Goal: Task Accomplishment & Management: Use online tool/utility

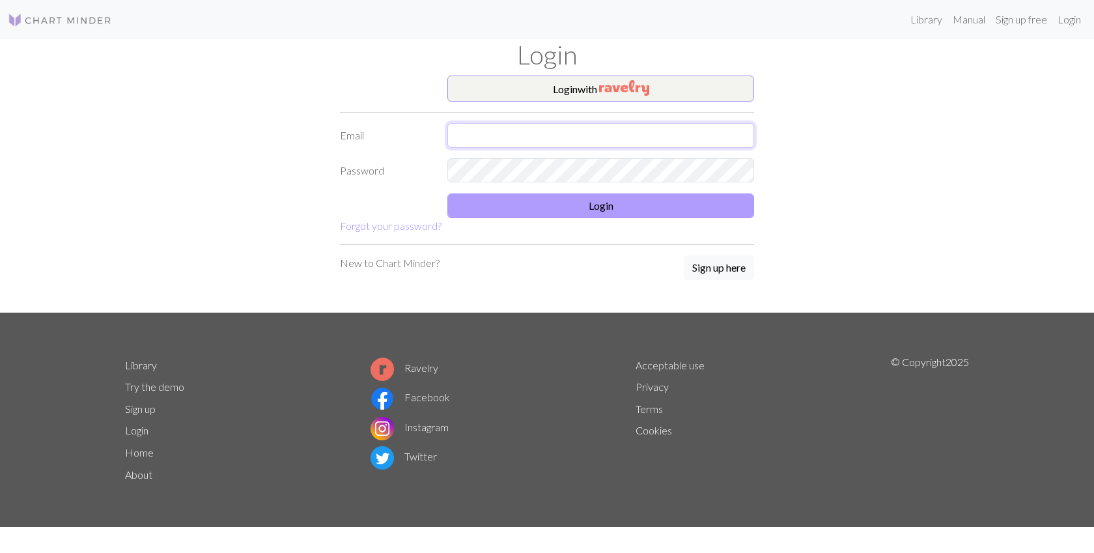
type input "[EMAIL_ADDRESS][DOMAIN_NAME]"
click at [576, 210] on button "Login" at bounding box center [601, 205] width 307 height 25
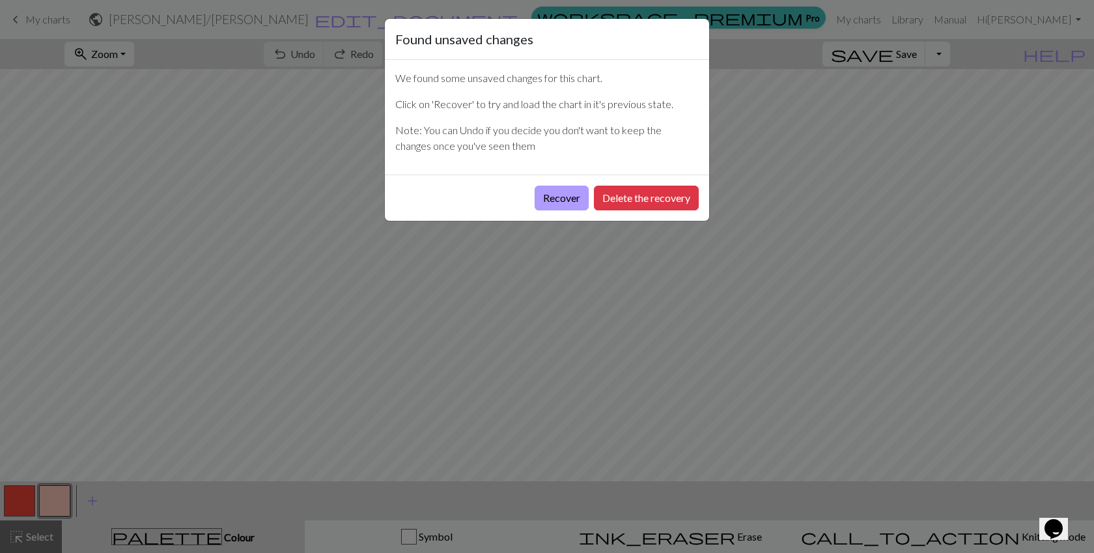
click at [573, 192] on button "Recover" at bounding box center [562, 198] width 54 height 25
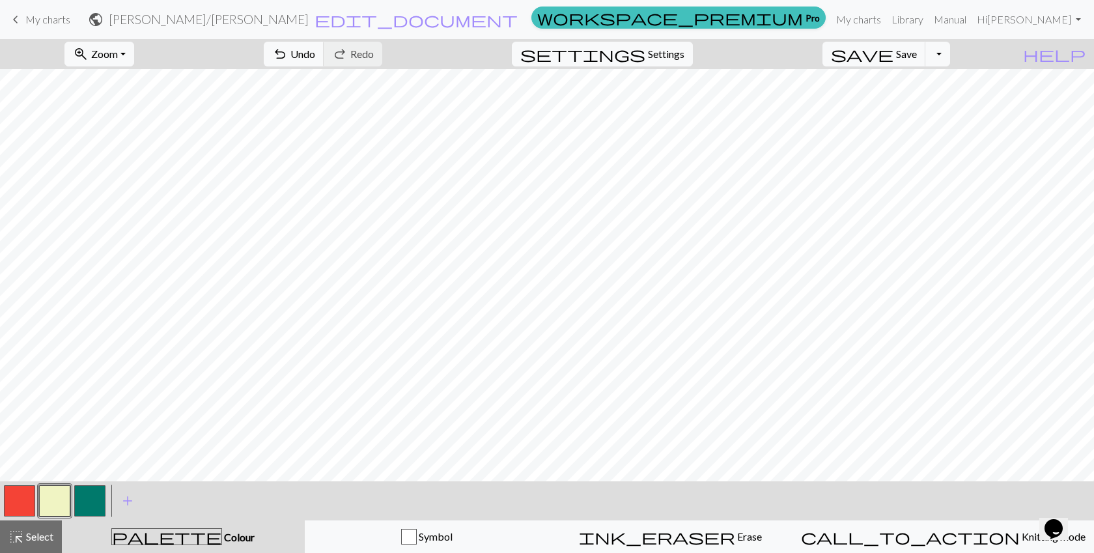
click at [61, 27] on link "keyboard_arrow_left My charts" at bounding box center [39, 19] width 63 height 22
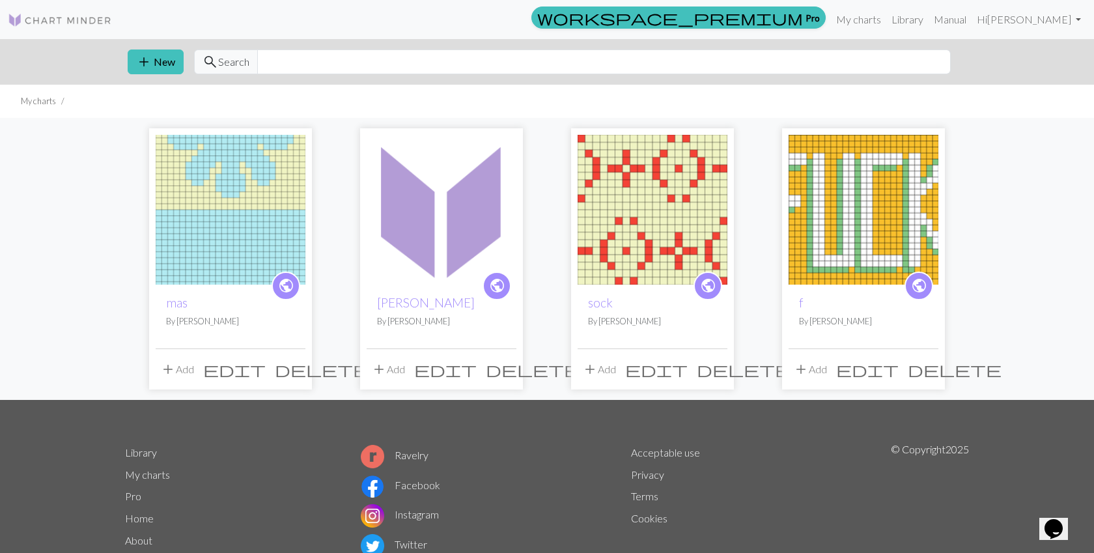
click at [259, 189] on img at bounding box center [231, 210] width 150 height 150
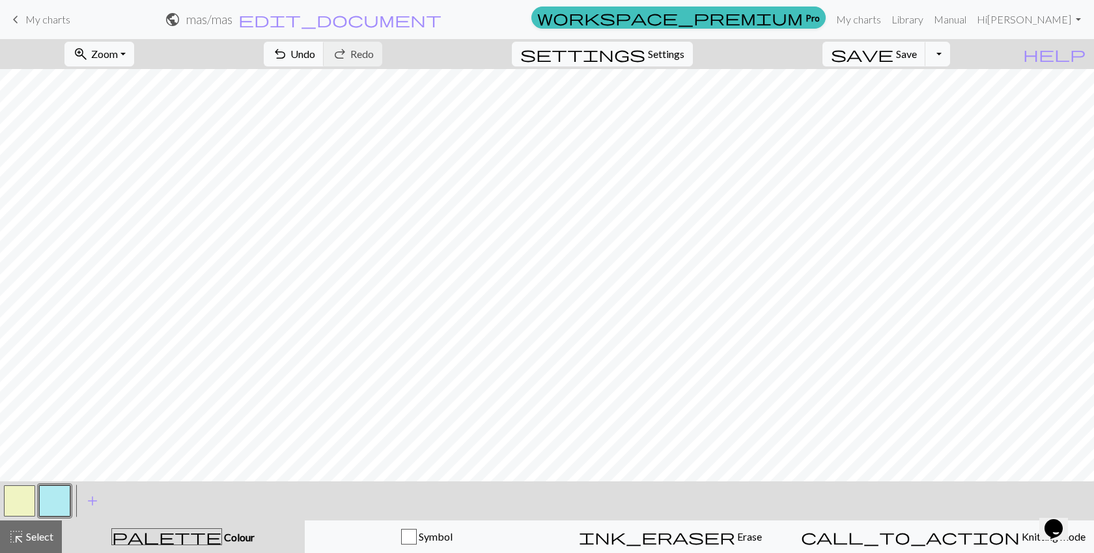
click at [21, 498] on button "button" at bounding box center [19, 500] width 31 height 31
click at [19, 505] on button "button" at bounding box center [19, 500] width 31 height 31
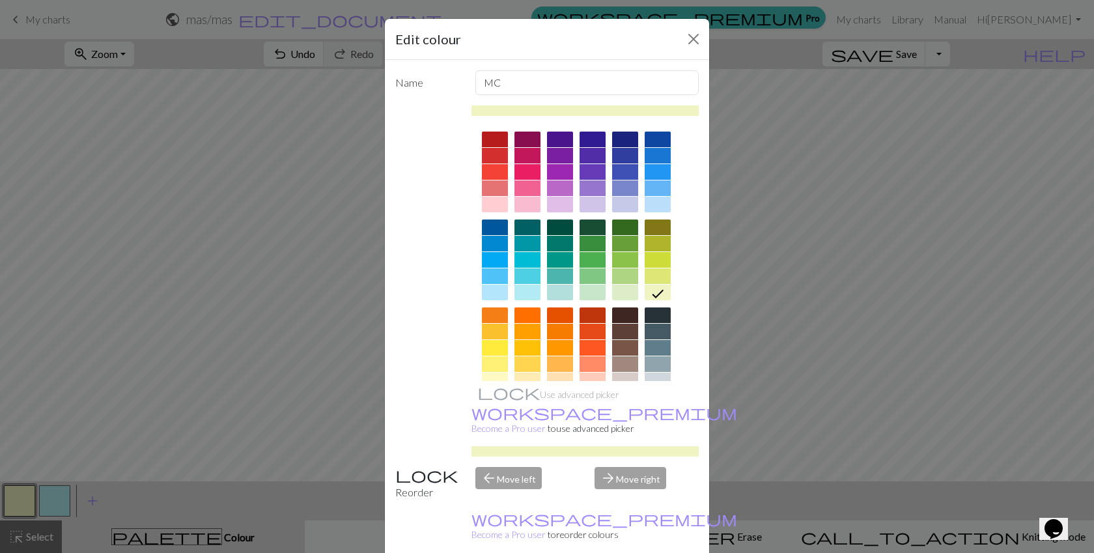
click at [629, 274] on div at bounding box center [625, 276] width 26 height 16
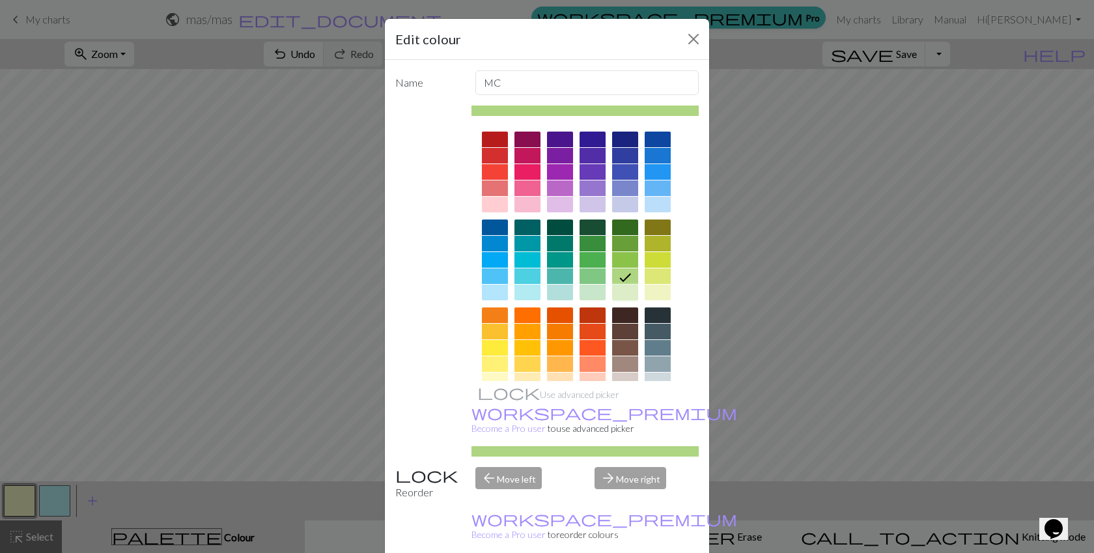
click at [621, 293] on div at bounding box center [625, 293] width 26 height 16
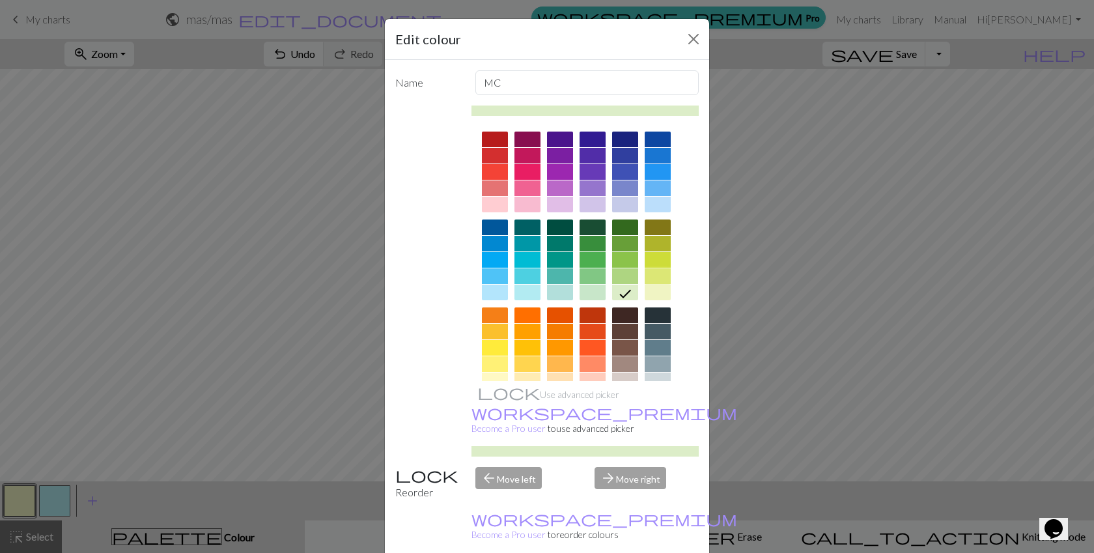
click at [659, 271] on div at bounding box center [658, 276] width 26 height 16
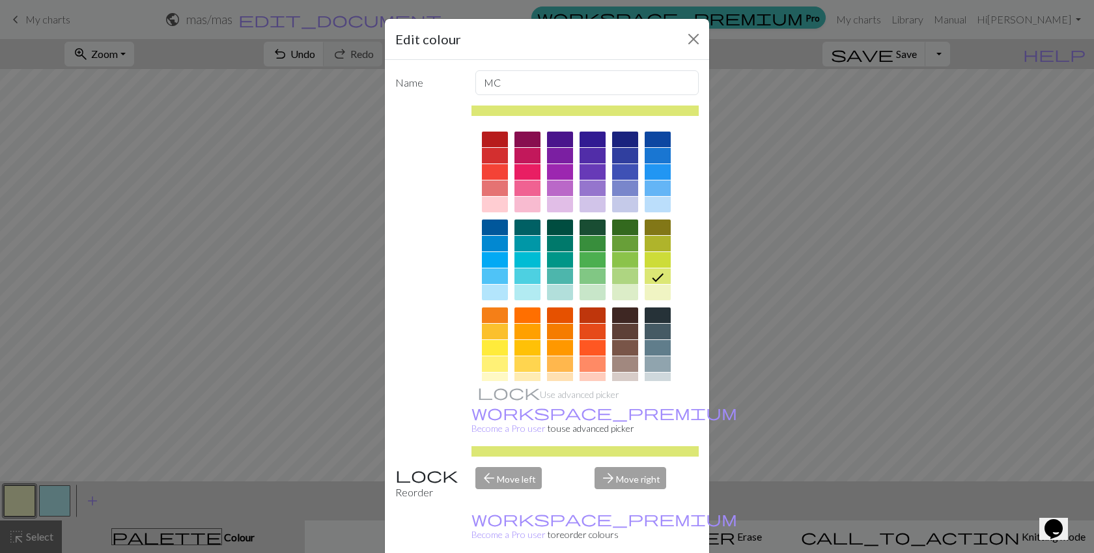
click at [622, 271] on div at bounding box center [625, 276] width 26 height 16
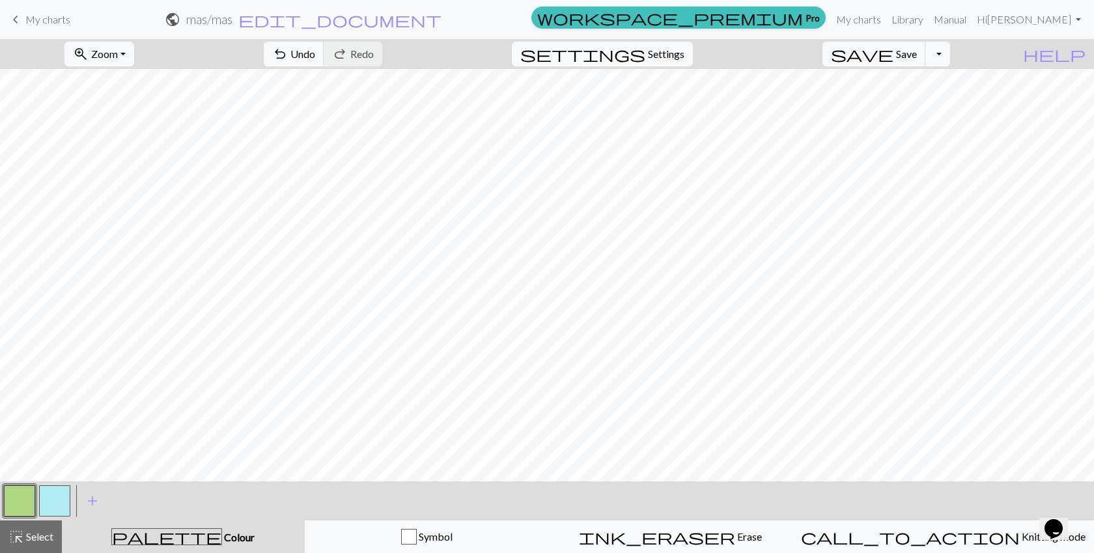
click at [50, 497] on button "button" at bounding box center [54, 500] width 31 height 31
click at [59, 501] on button "button" at bounding box center [54, 500] width 31 height 31
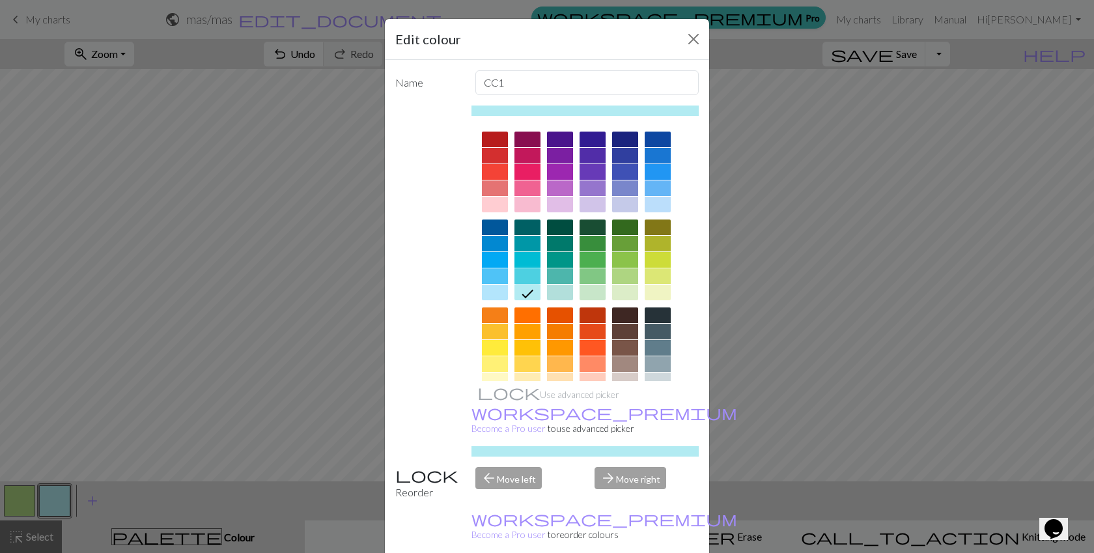
click at [532, 272] on div at bounding box center [528, 276] width 26 height 16
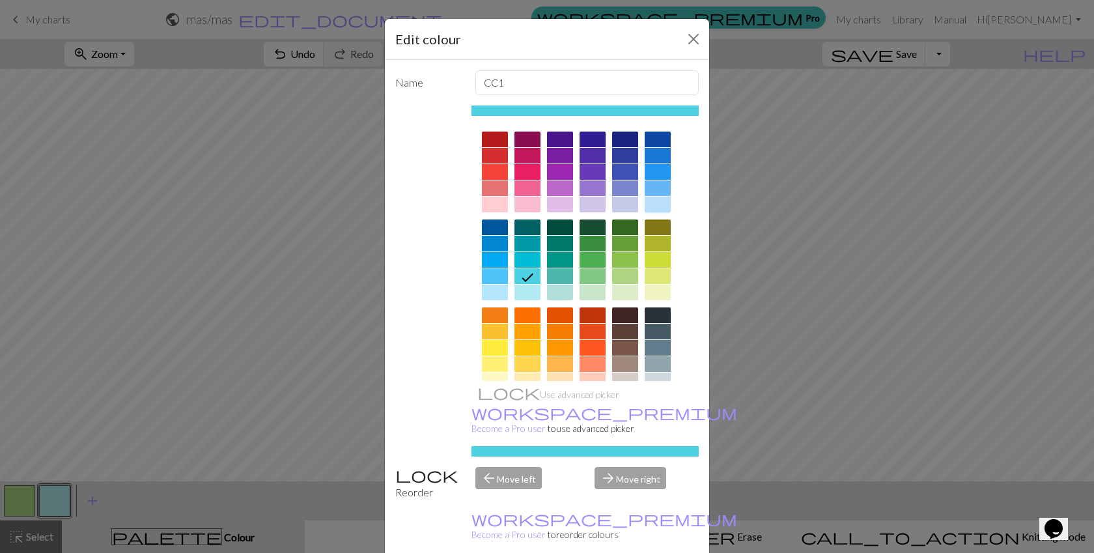
click at [657, 198] on div at bounding box center [658, 205] width 26 height 16
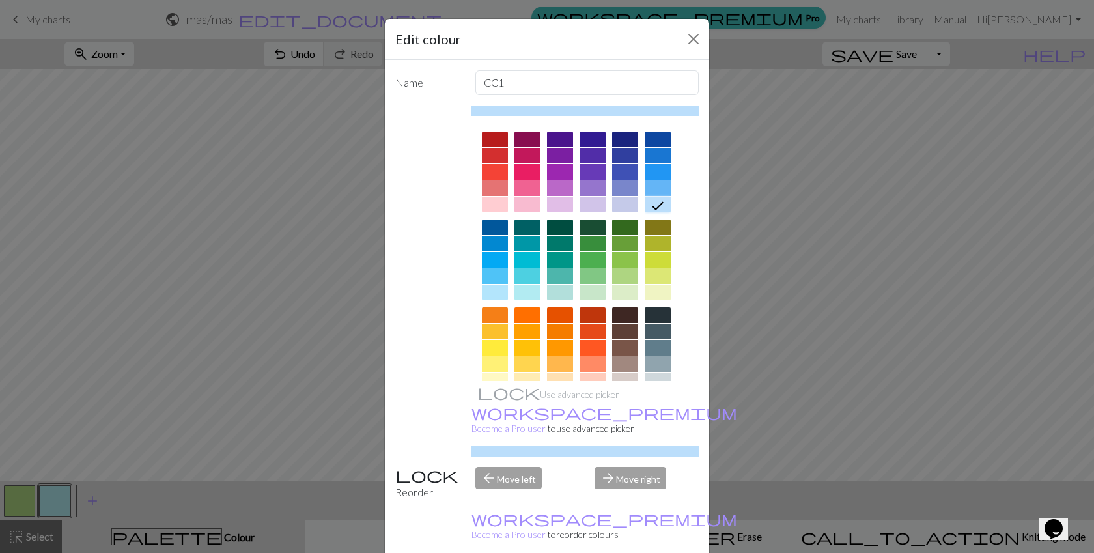
click at [657, 189] on div at bounding box center [658, 188] width 26 height 16
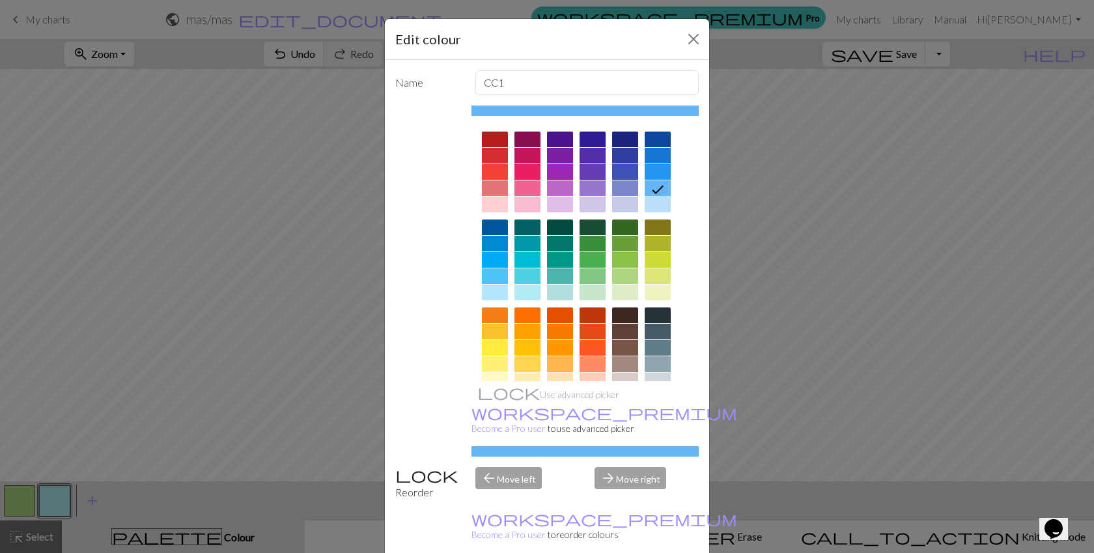
click at [489, 276] on div at bounding box center [495, 276] width 26 height 16
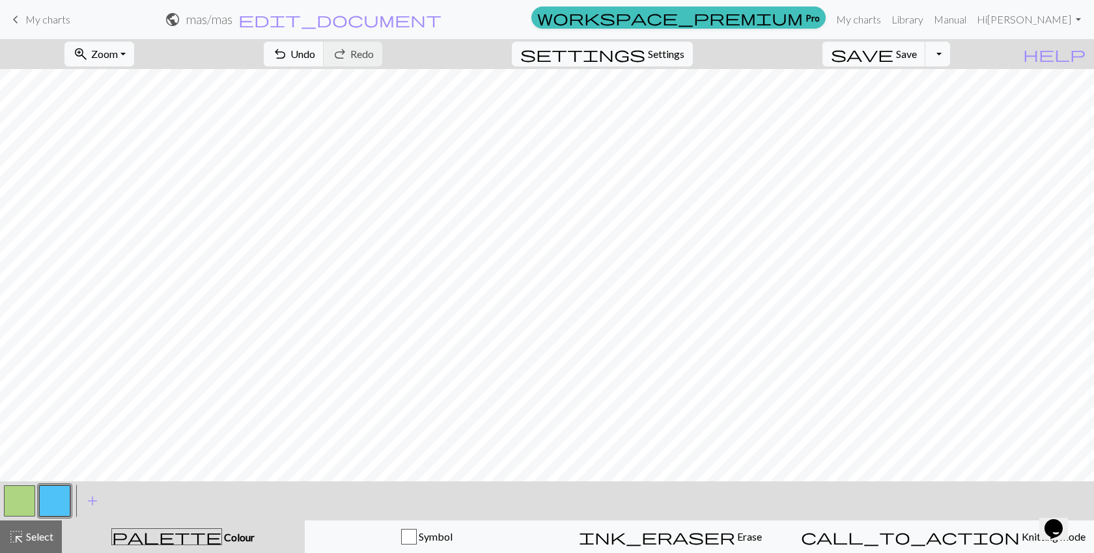
click at [60, 497] on button "button" at bounding box center [54, 500] width 31 height 31
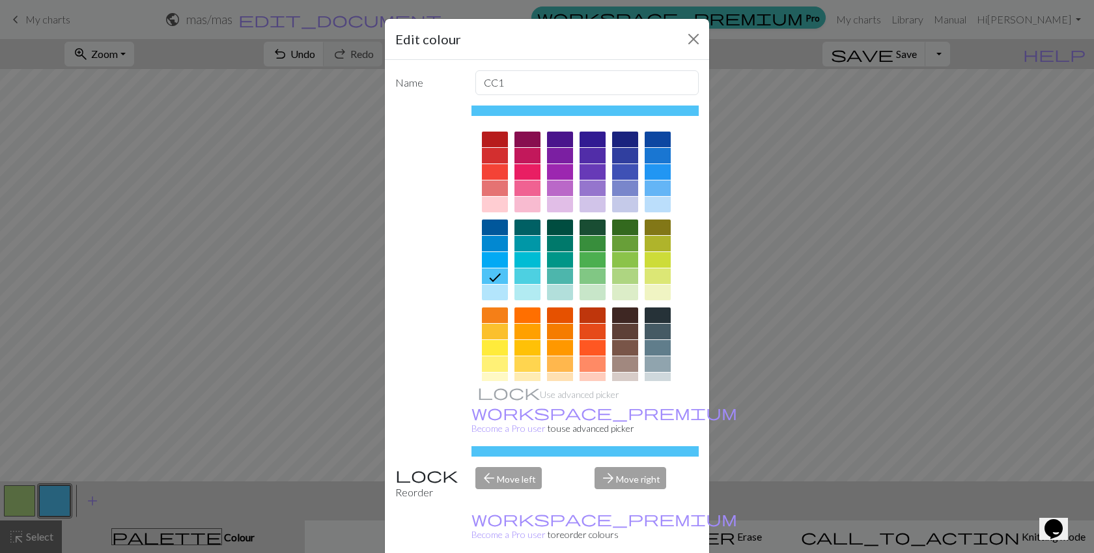
click at [497, 293] on div at bounding box center [495, 293] width 26 height 16
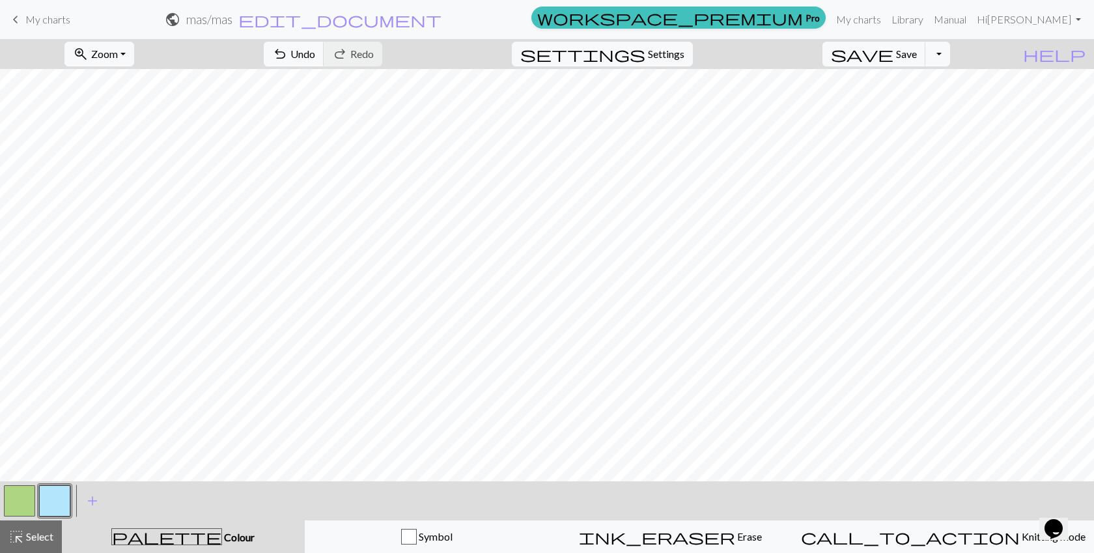
click at [22, 491] on button "button" at bounding box center [19, 500] width 31 height 31
click at [14, 505] on button "button" at bounding box center [19, 500] width 31 height 31
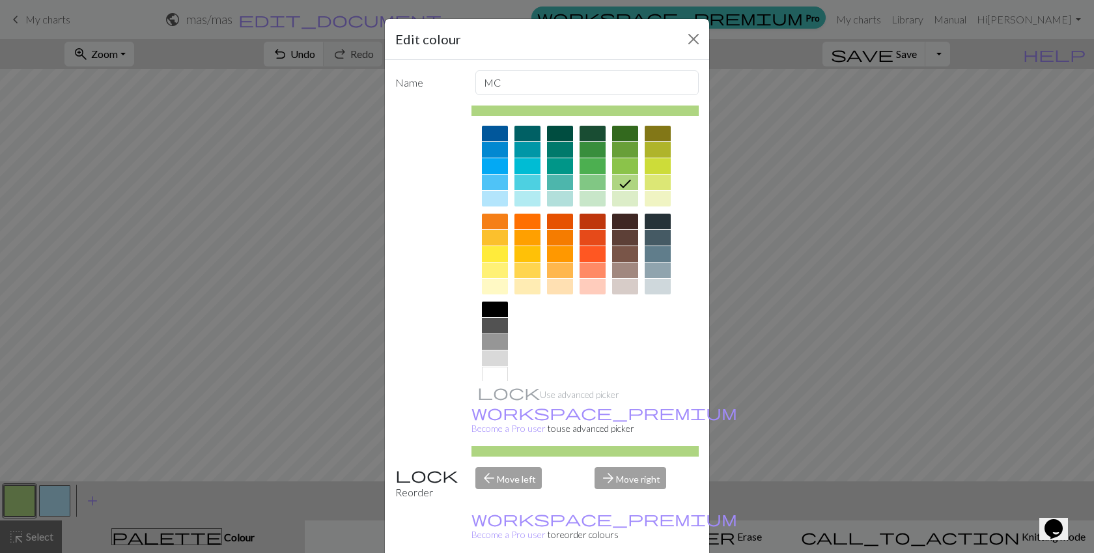
scroll to position [98, 0]
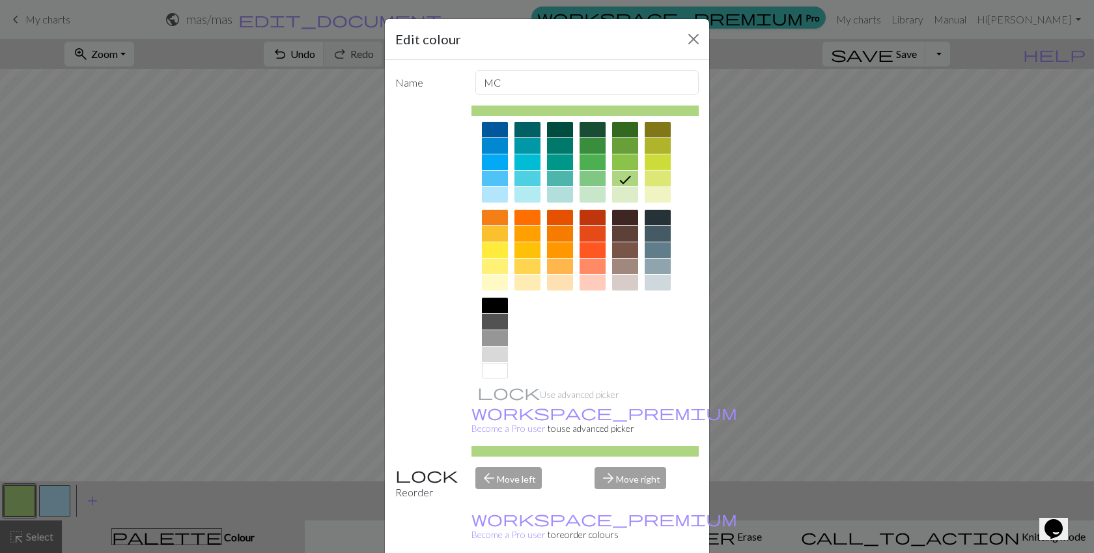
click at [652, 177] on div at bounding box center [658, 179] width 26 height 16
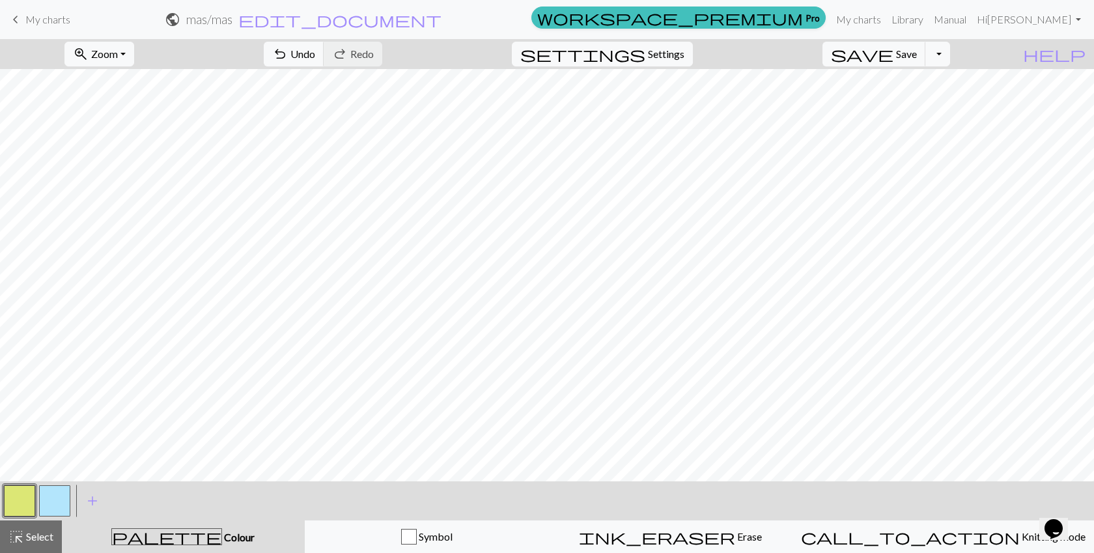
click at [59, 503] on button "button" at bounding box center [54, 500] width 31 height 31
click at [59, 502] on button "button" at bounding box center [54, 500] width 31 height 31
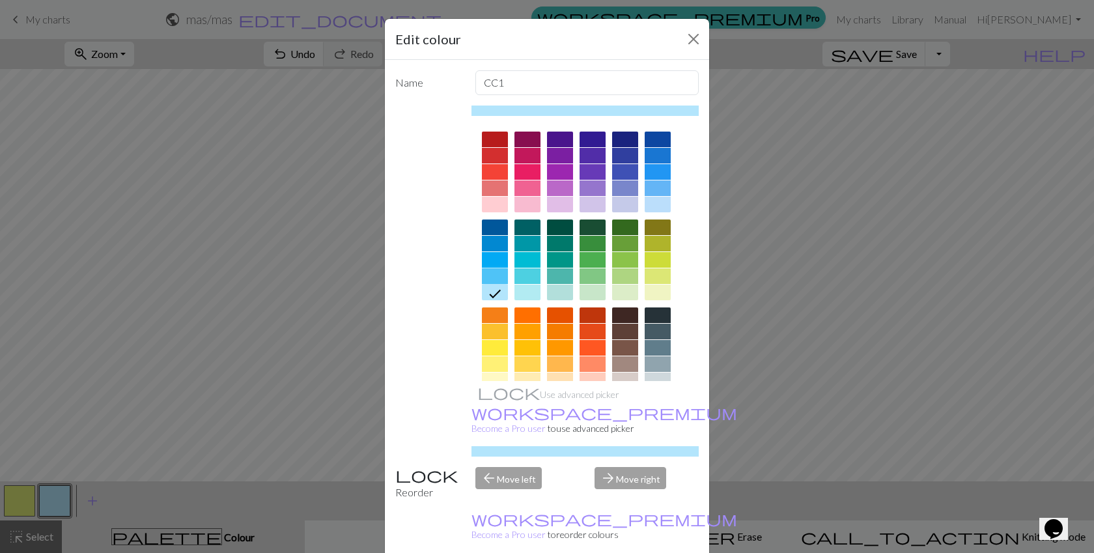
click at [495, 275] on div at bounding box center [495, 276] width 26 height 16
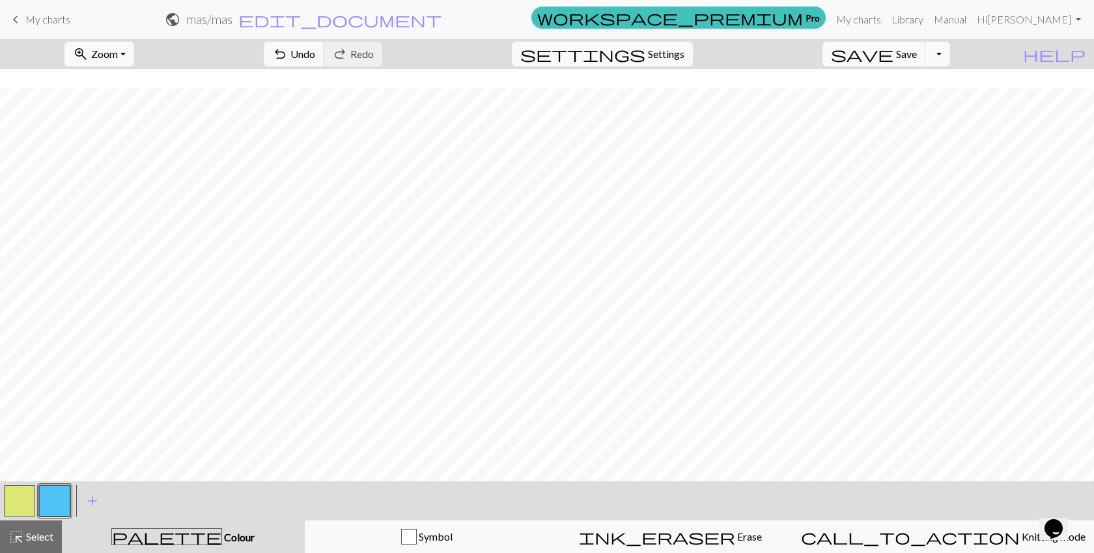
scroll to position [297, 0]
click at [23, 496] on button "button" at bounding box center [19, 500] width 31 height 31
click at [55, 501] on button "button" at bounding box center [54, 500] width 31 height 31
click at [18, 498] on button "button" at bounding box center [19, 500] width 31 height 31
click at [50, 511] on button "button" at bounding box center [54, 500] width 31 height 31
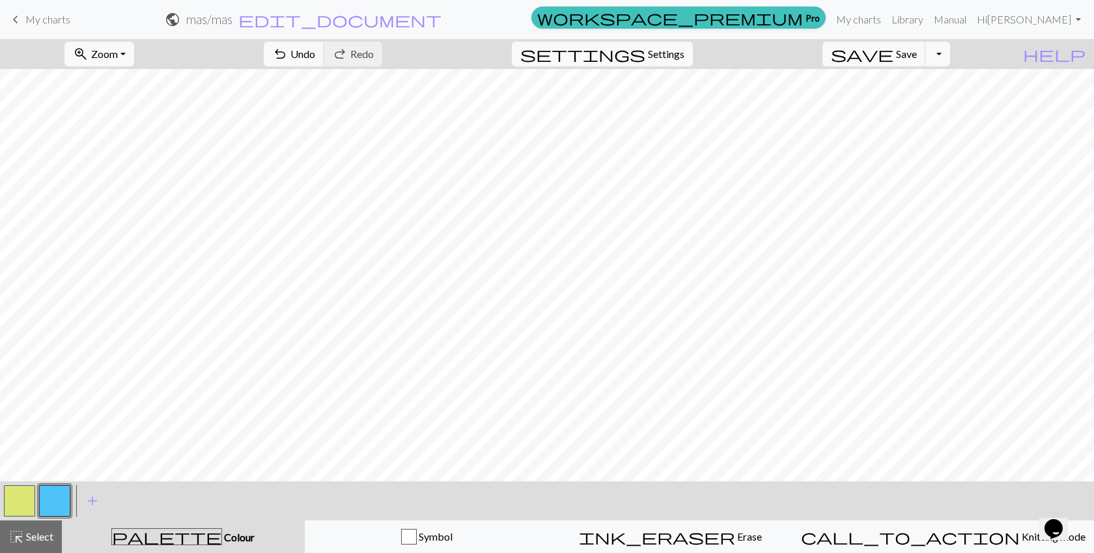
click at [29, 500] on button "button" at bounding box center [19, 500] width 31 height 31
click at [61, 502] on button "button" at bounding box center [54, 500] width 31 height 31
click at [10, 509] on button "button" at bounding box center [19, 500] width 31 height 31
click at [54, 498] on button "button" at bounding box center [54, 500] width 31 height 31
click at [23, 499] on button "button" at bounding box center [19, 500] width 31 height 31
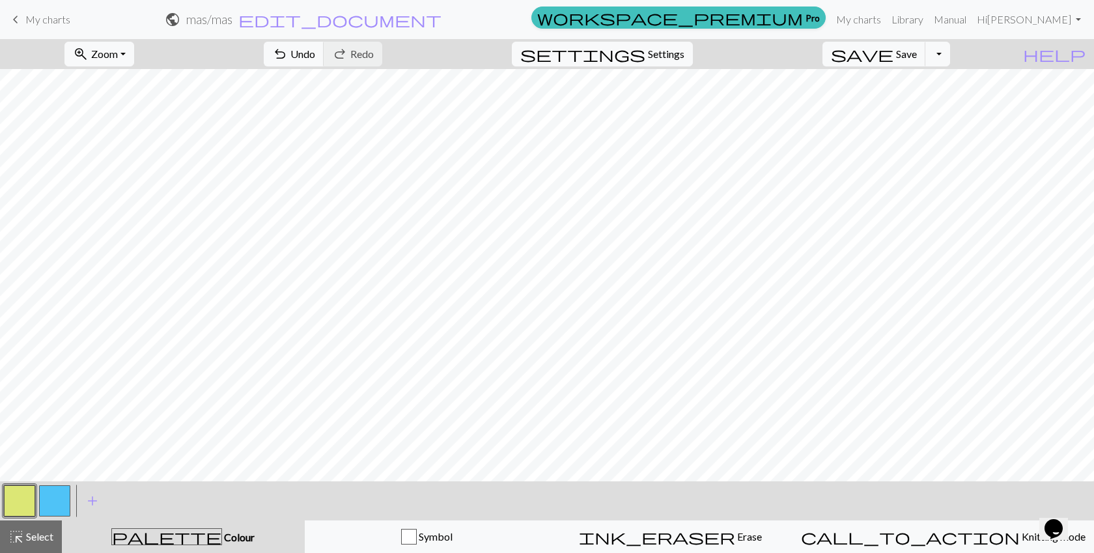
click at [61, 504] on button "button" at bounding box center [54, 500] width 31 height 31
click at [23, 492] on button "button" at bounding box center [19, 500] width 31 height 31
click at [55, 498] on button "button" at bounding box center [54, 500] width 31 height 31
click at [31, 500] on button "button" at bounding box center [19, 500] width 31 height 31
click at [53, 505] on button "button" at bounding box center [54, 500] width 31 height 31
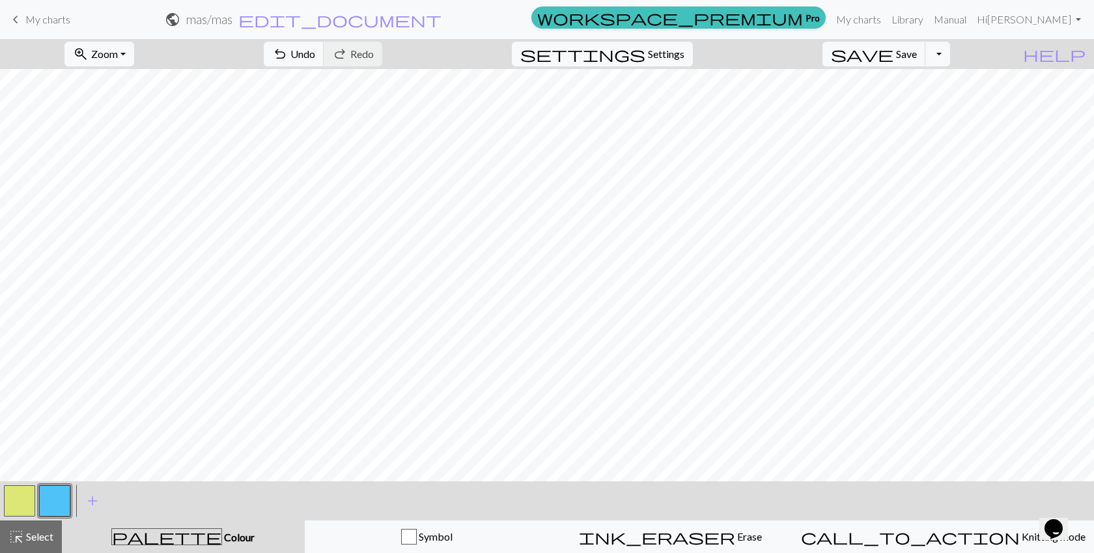
click at [30, 494] on button "button" at bounding box center [19, 500] width 31 height 31
click at [66, 490] on button "button" at bounding box center [54, 500] width 31 height 31
click at [20, 491] on button "button" at bounding box center [19, 500] width 31 height 31
click at [64, 505] on button "button" at bounding box center [54, 500] width 31 height 31
click at [23, 500] on button "button" at bounding box center [19, 500] width 31 height 31
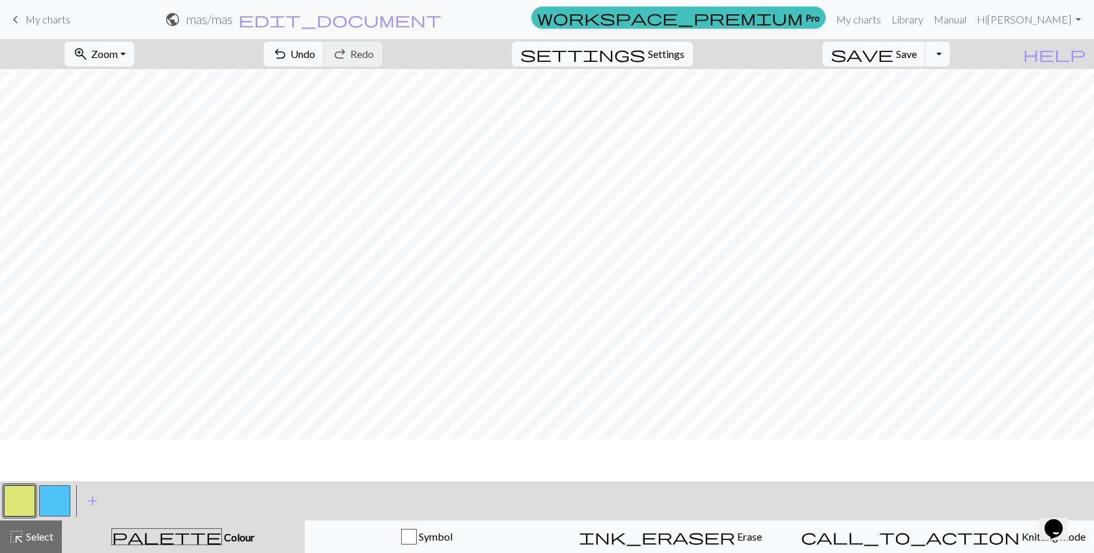
scroll to position [0, 0]
click at [44, 502] on button "button" at bounding box center [54, 500] width 31 height 31
click at [15, 502] on button "button" at bounding box center [19, 500] width 31 height 31
click at [57, 500] on button "button" at bounding box center [54, 500] width 31 height 31
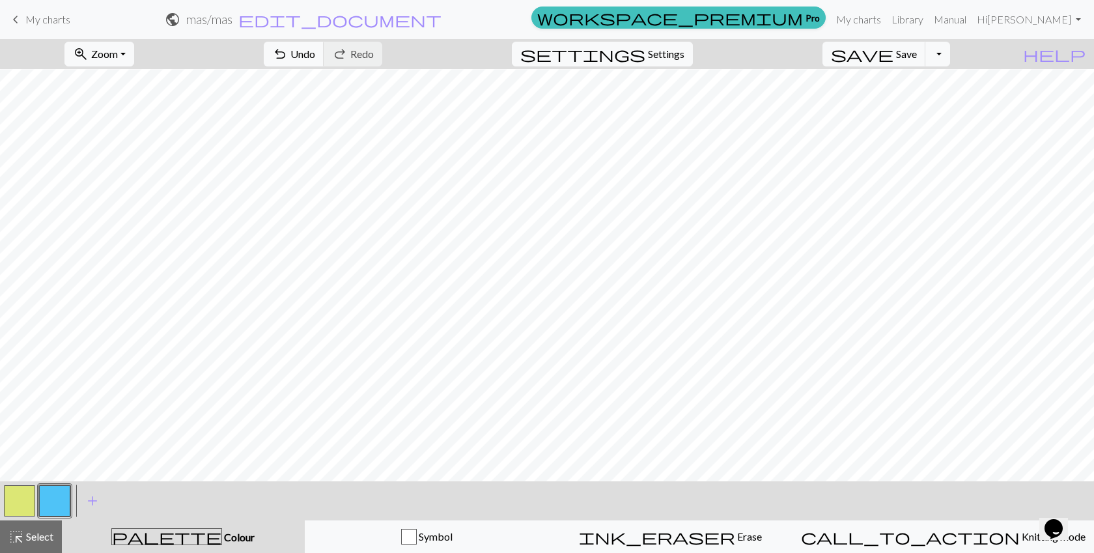
click at [23, 506] on button "button" at bounding box center [19, 500] width 31 height 31
click at [46, 495] on button "button" at bounding box center [54, 500] width 31 height 31
click at [15, 493] on button "button" at bounding box center [19, 500] width 31 height 31
click at [20, 498] on button "button" at bounding box center [19, 500] width 31 height 31
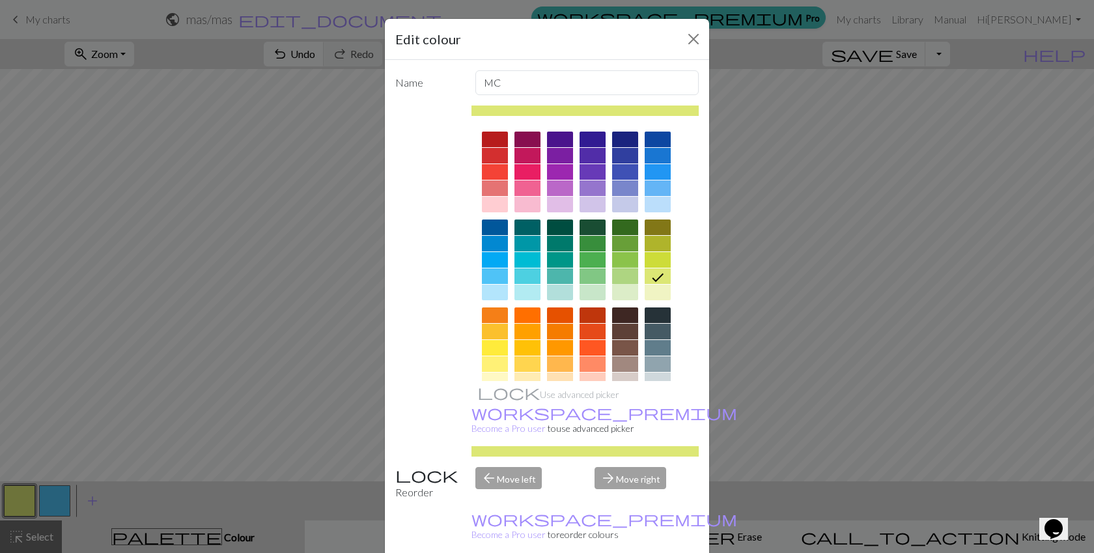
click at [626, 272] on div at bounding box center [625, 276] width 26 height 16
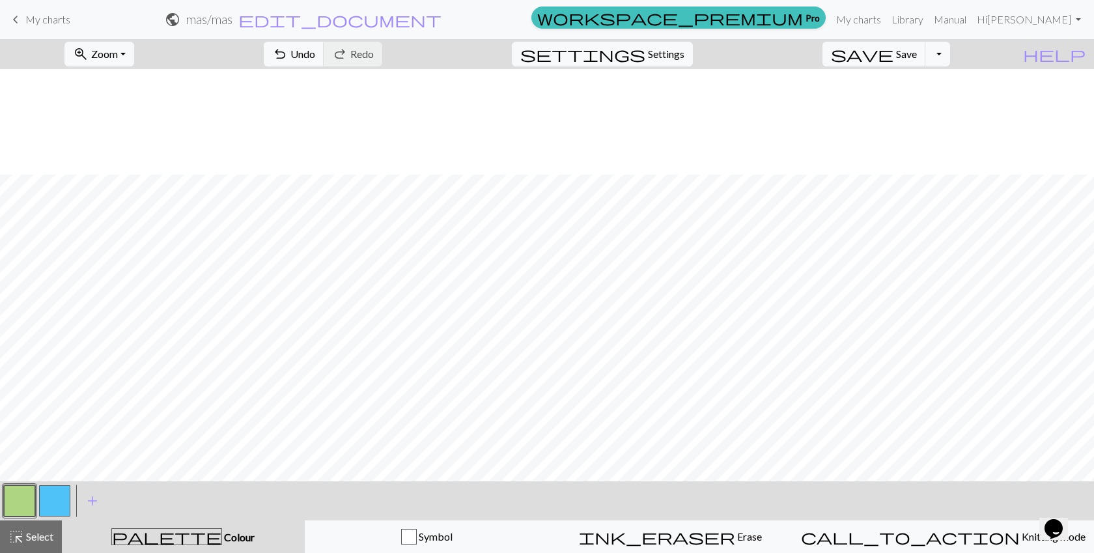
scroll to position [297, 0]
click at [21, 504] on button "button" at bounding box center [19, 500] width 31 height 31
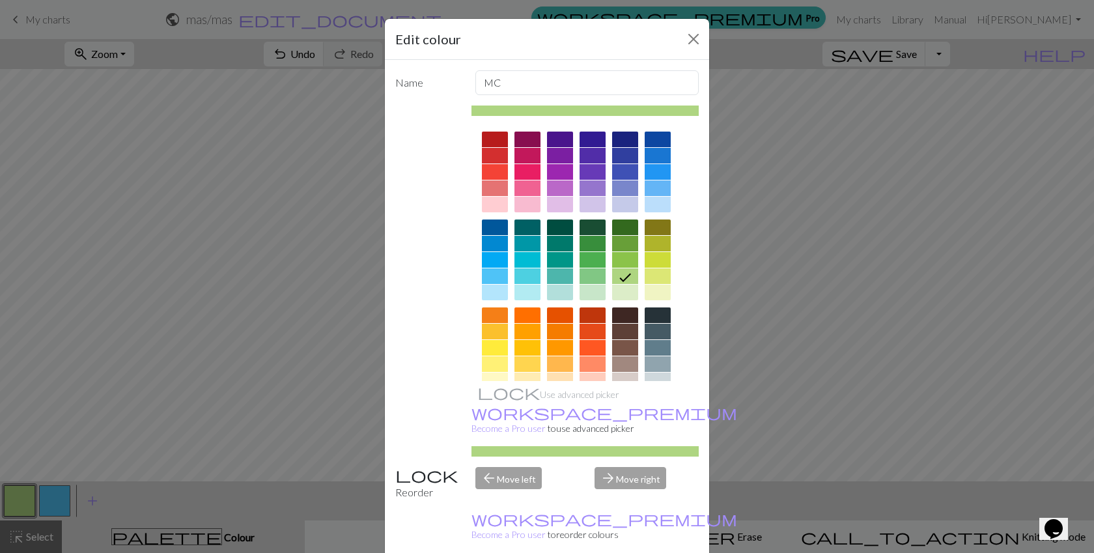
click at [625, 290] on div at bounding box center [625, 293] width 26 height 16
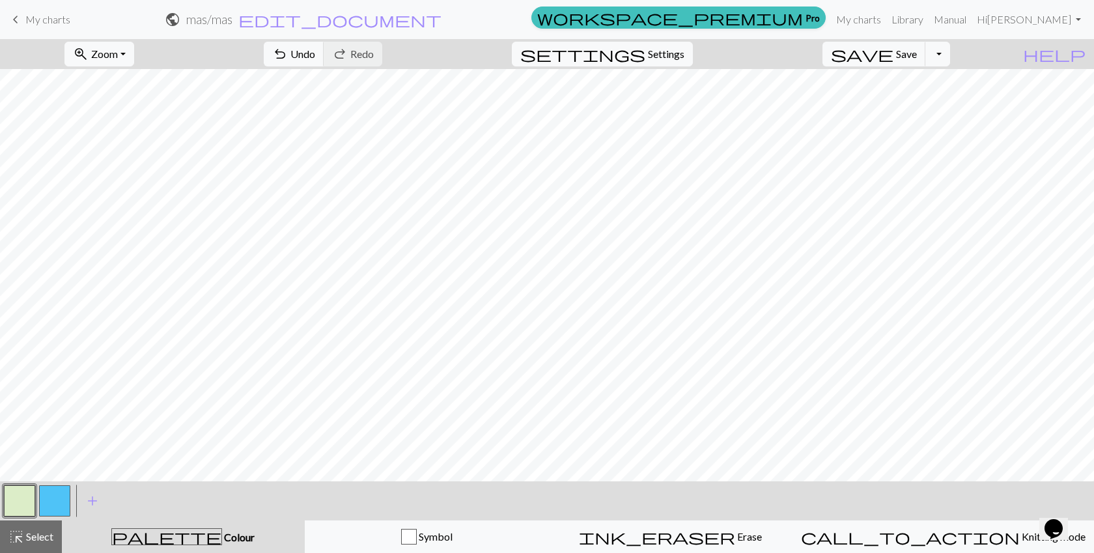
click at [14, 502] on button "button" at bounding box center [19, 500] width 31 height 31
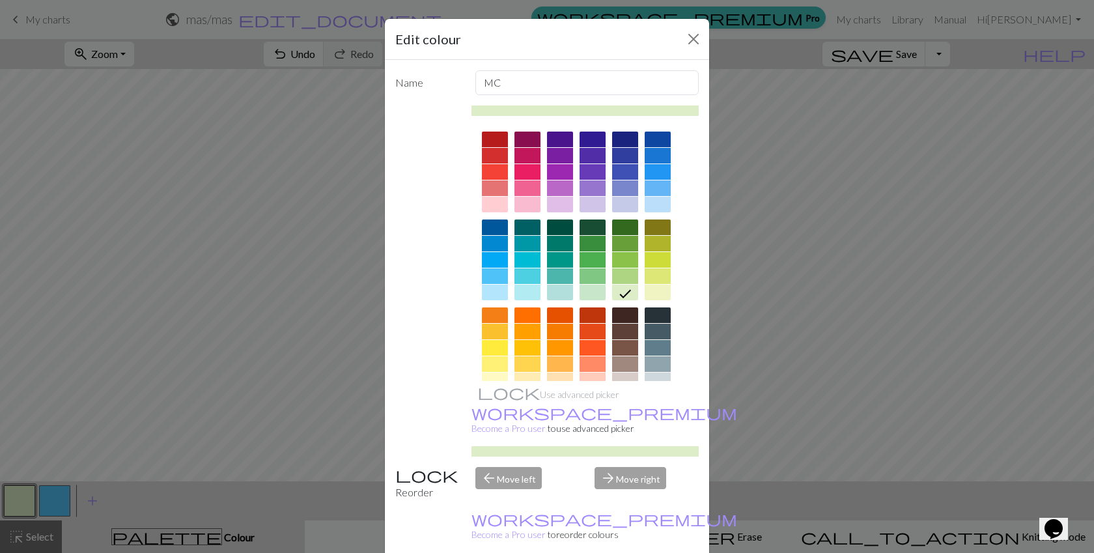
click at [586, 293] on div at bounding box center [593, 293] width 26 height 16
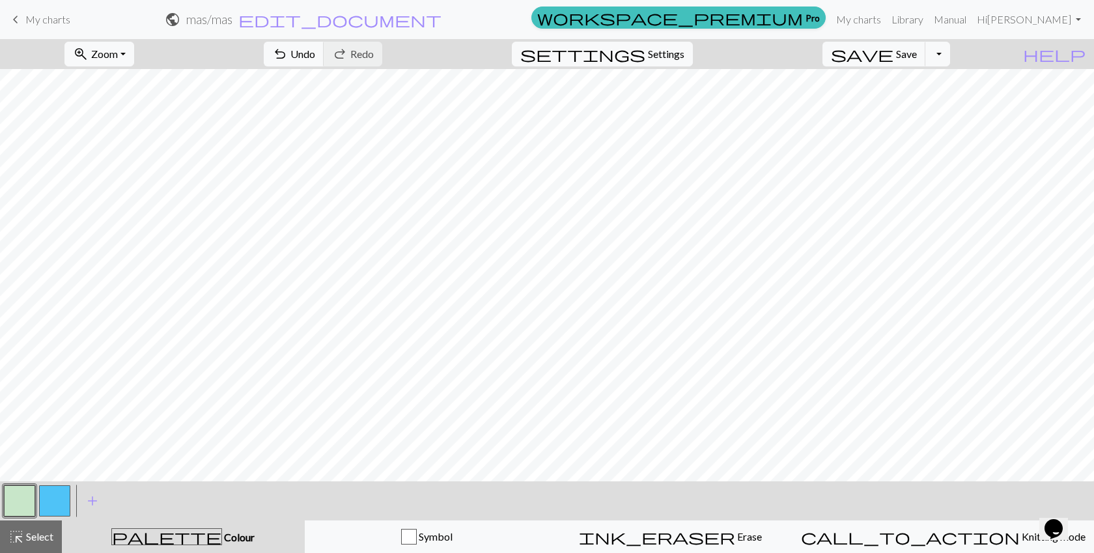
click at [8, 491] on button "button" at bounding box center [19, 500] width 31 height 31
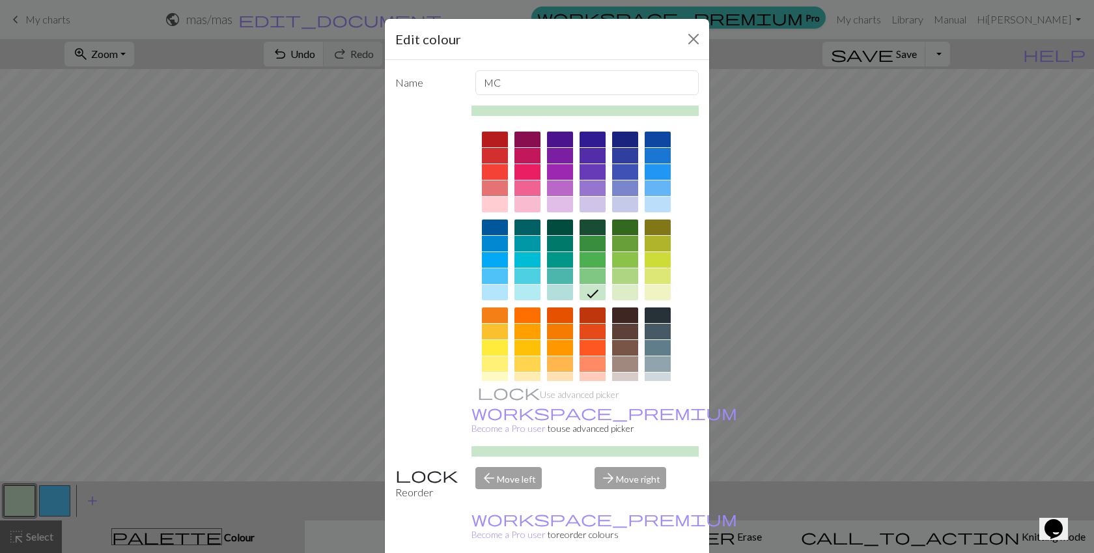
click at [623, 275] on div at bounding box center [625, 276] width 26 height 16
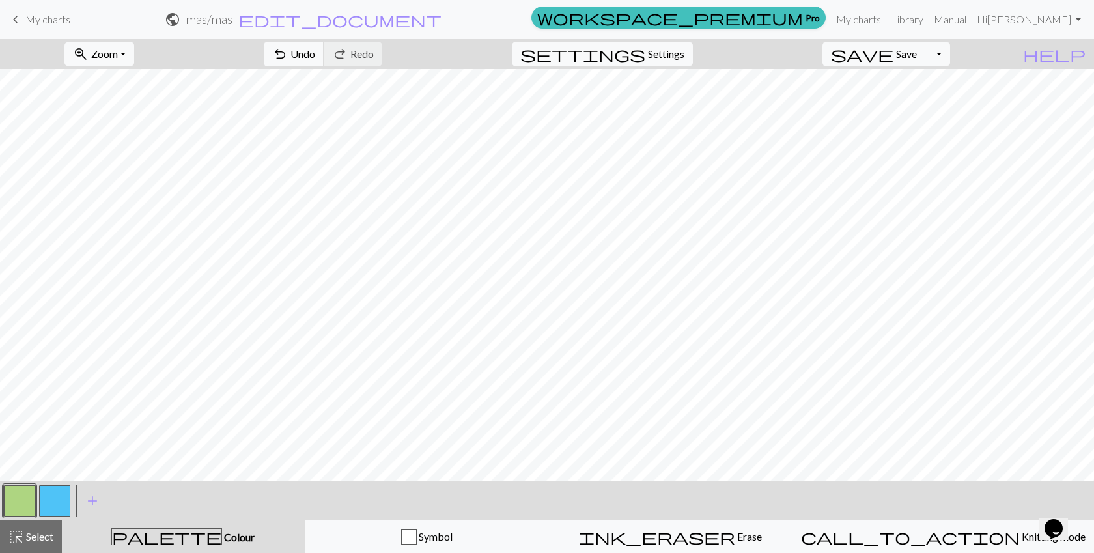
click at [46, 502] on button "button" at bounding box center [54, 500] width 31 height 31
click at [51, 493] on button "button" at bounding box center [54, 500] width 31 height 31
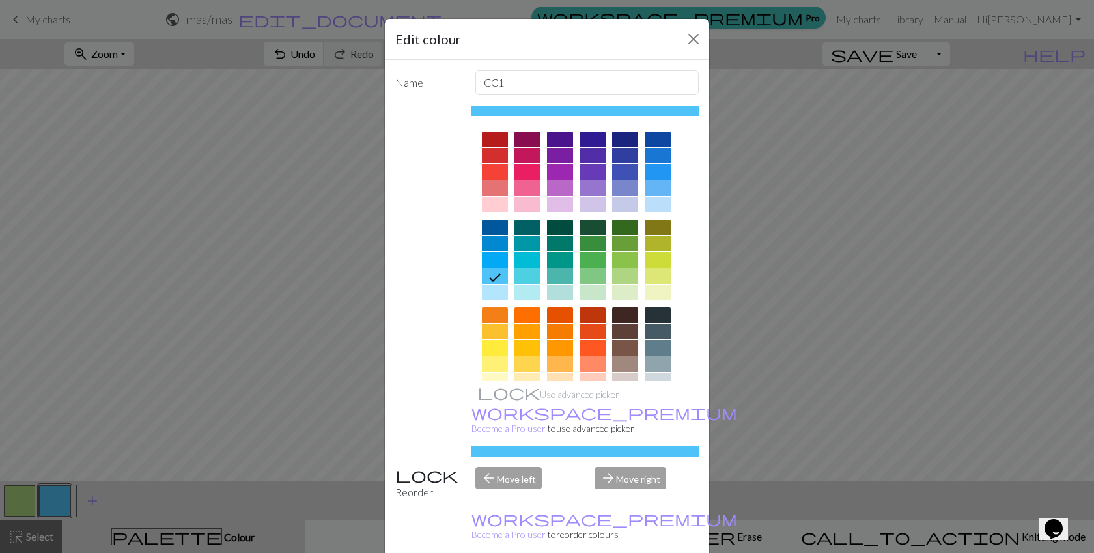
click at [498, 291] on div at bounding box center [495, 293] width 26 height 16
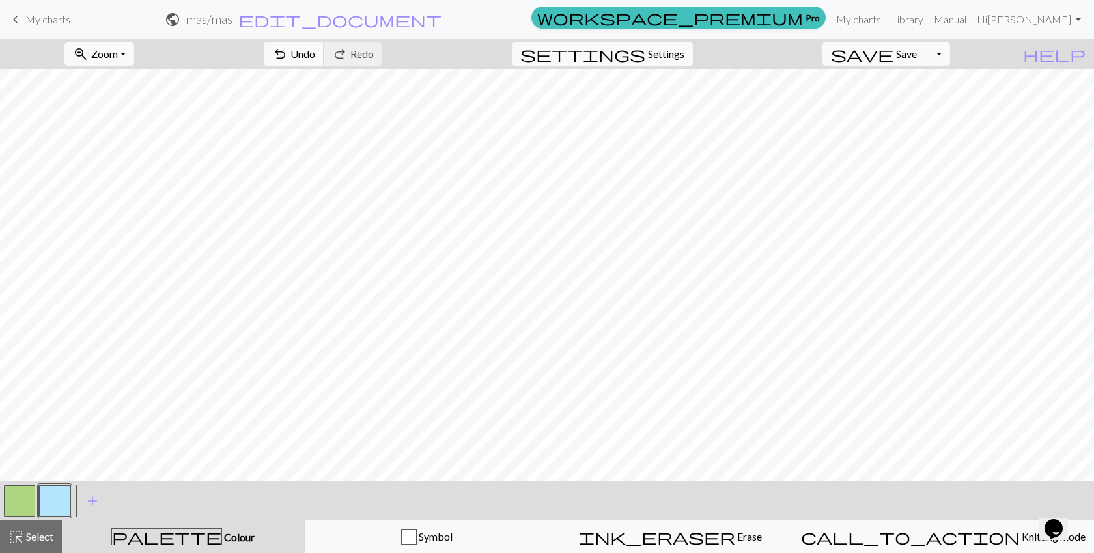
click at [54, 502] on button "button" at bounding box center [54, 500] width 31 height 31
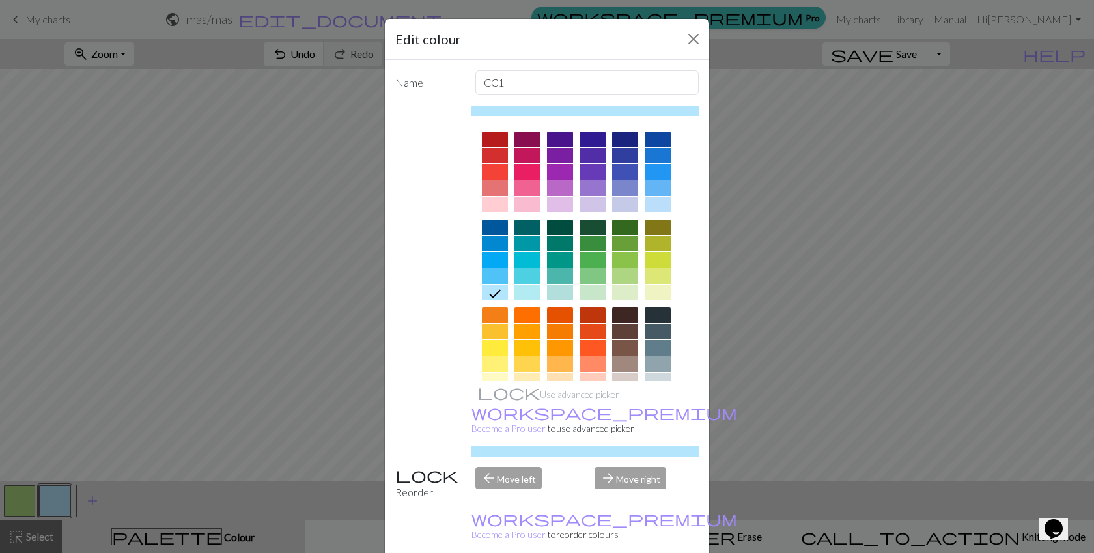
click at [664, 203] on div at bounding box center [658, 205] width 26 height 16
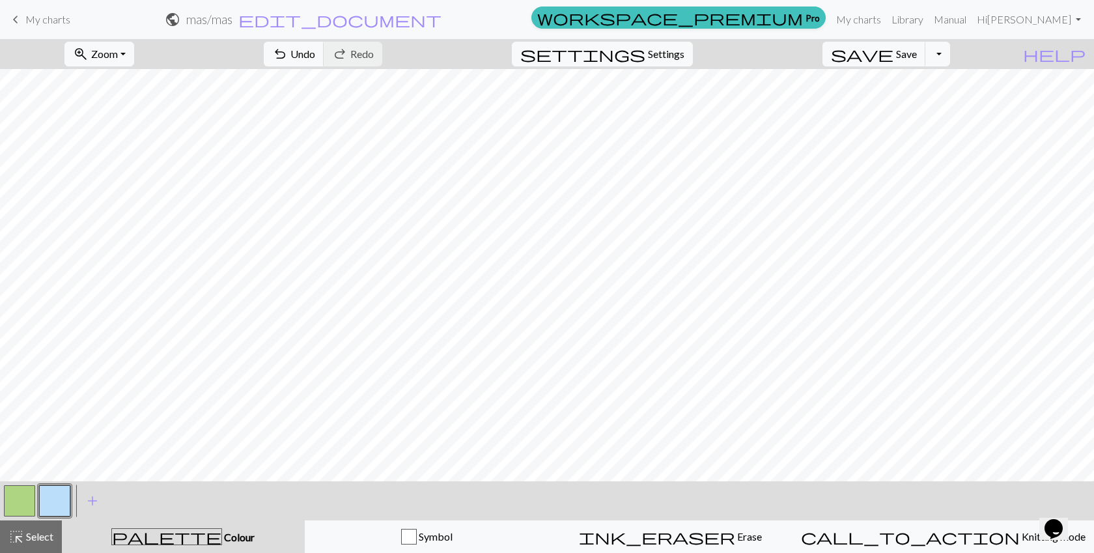
click at [21, 505] on button "button" at bounding box center [19, 500] width 31 height 31
click at [7, 505] on button "button" at bounding box center [19, 500] width 31 height 31
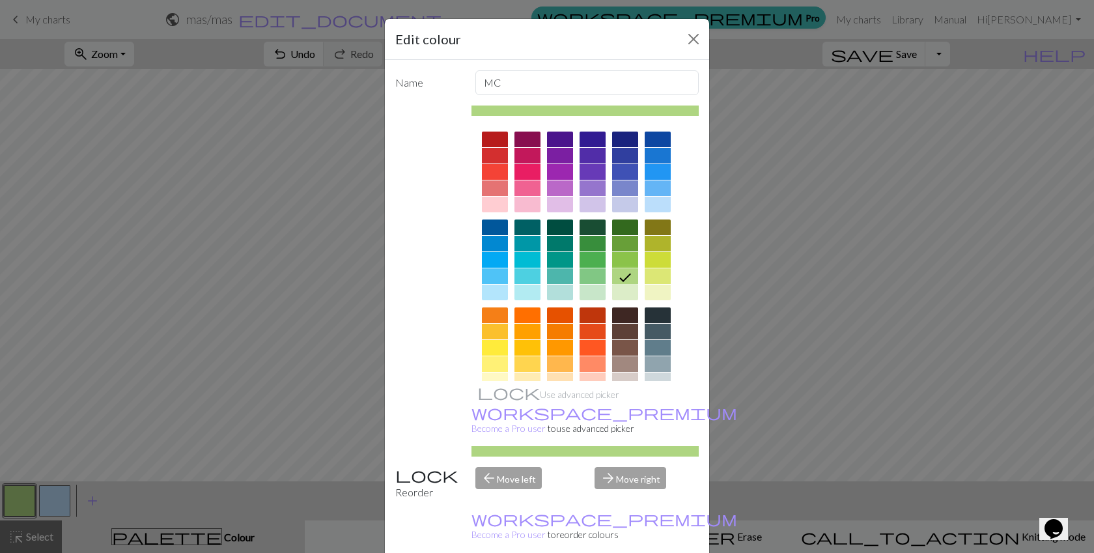
click at [627, 279] on icon at bounding box center [626, 278] width 16 height 16
click at [627, 293] on div at bounding box center [625, 293] width 26 height 16
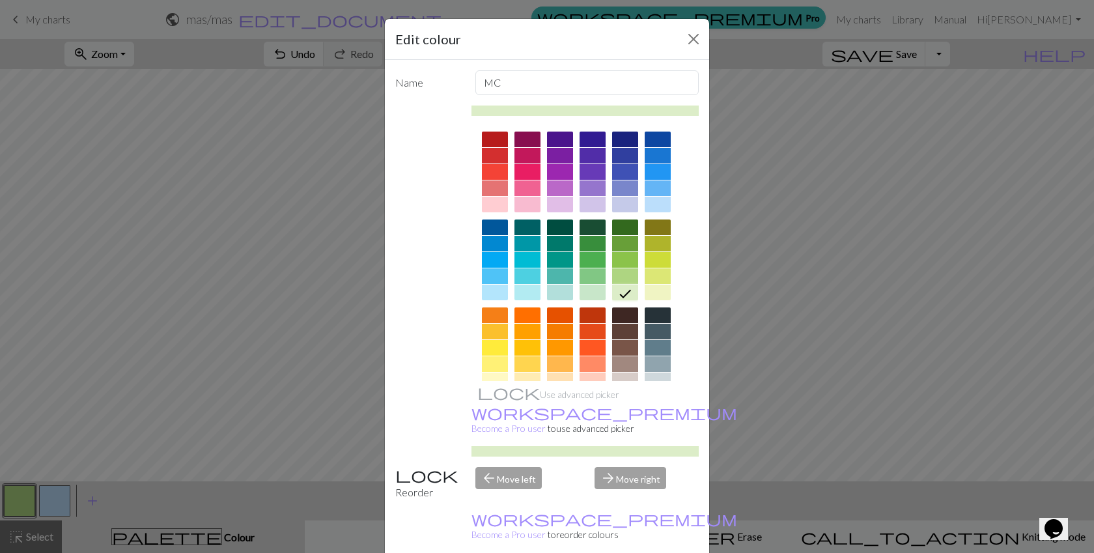
click at [627, 293] on icon at bounding box center [626, 294] width 12 height 8
click at [660, 293] on div at bounding box center [658, 293] width 26 height 16
click at [589, 291] on div at bounding box center [593, 293] width 26 height 16
click at [620, 288] on div at bounding box center [625, 293] width 26 height 16
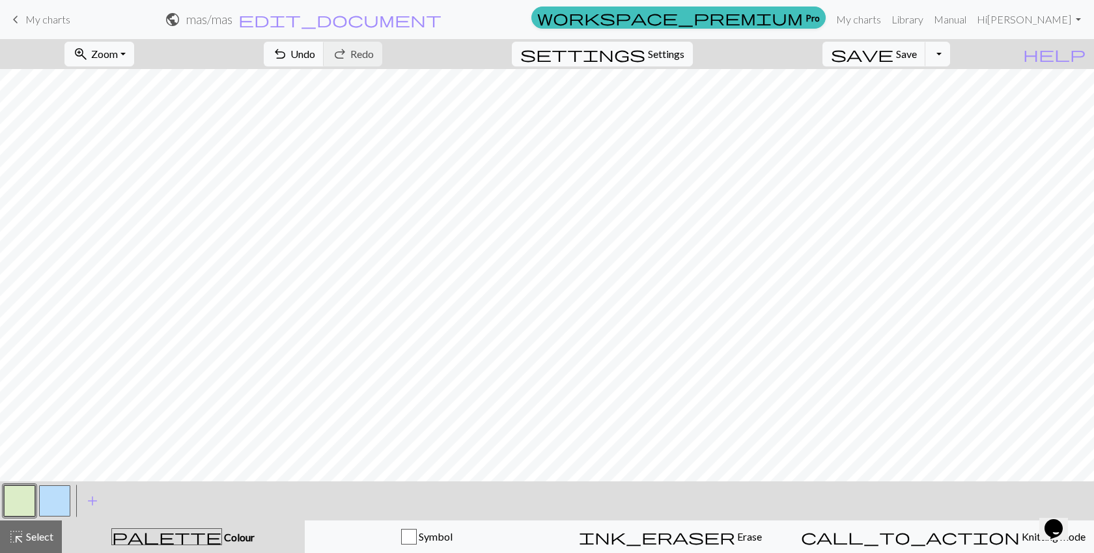
click at [21, 514] on button "button" at bounding box center [19, 500] width 31 height 31
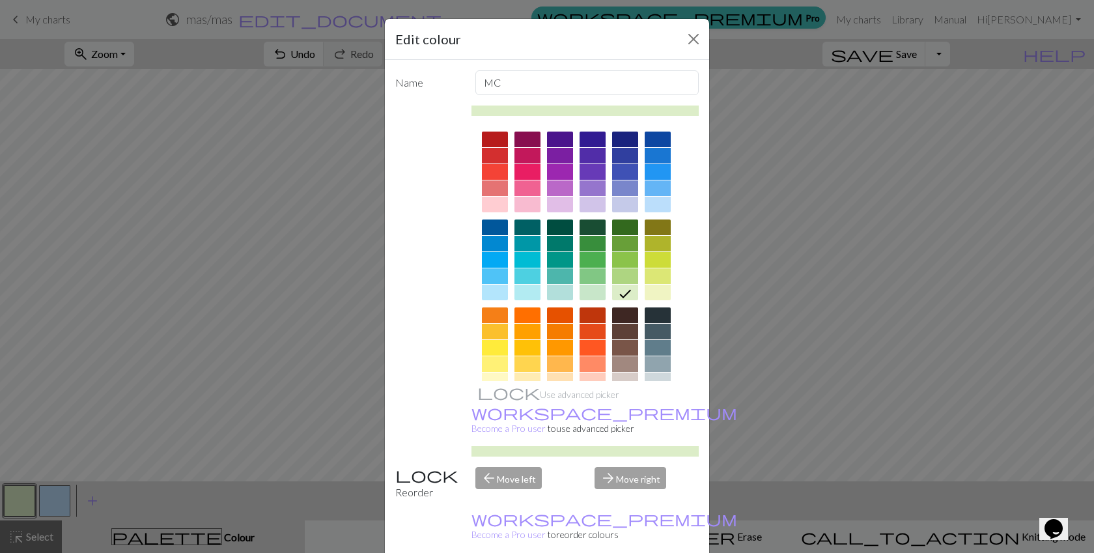
click at [621, 258] on div at bounding box center [625, 260] width 26 height 16
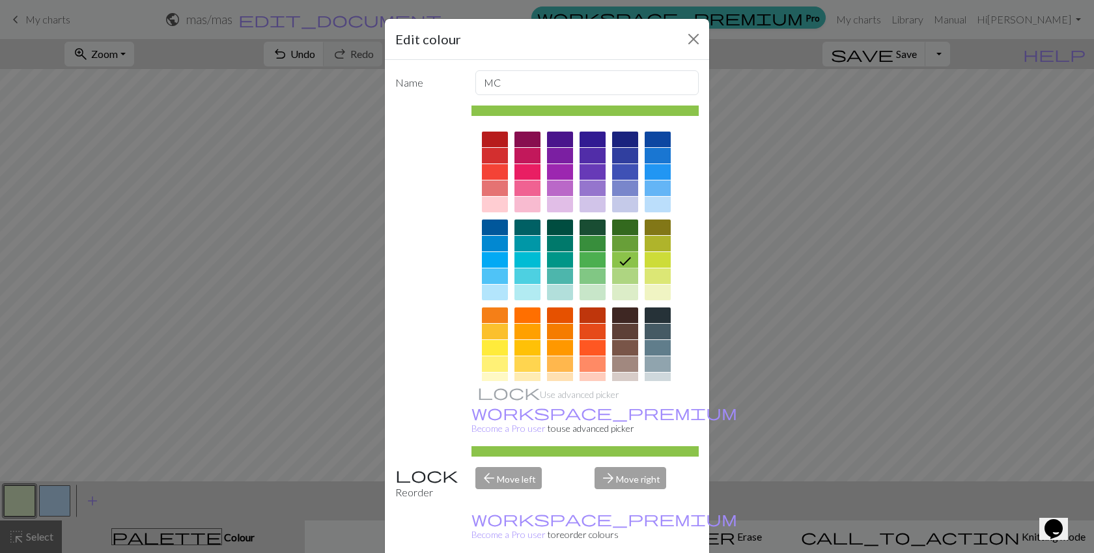
click at [618, 277] on div at bounding box center [625, 276] width 26 height 16
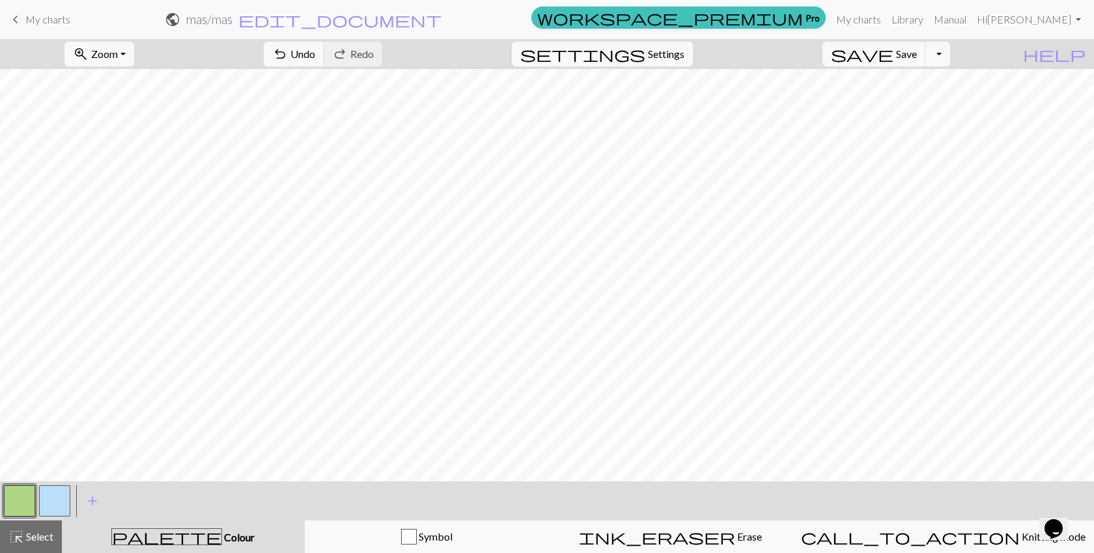
click at [52, 513] on button "button" at bounding box center [54, 500] width 31 height 31
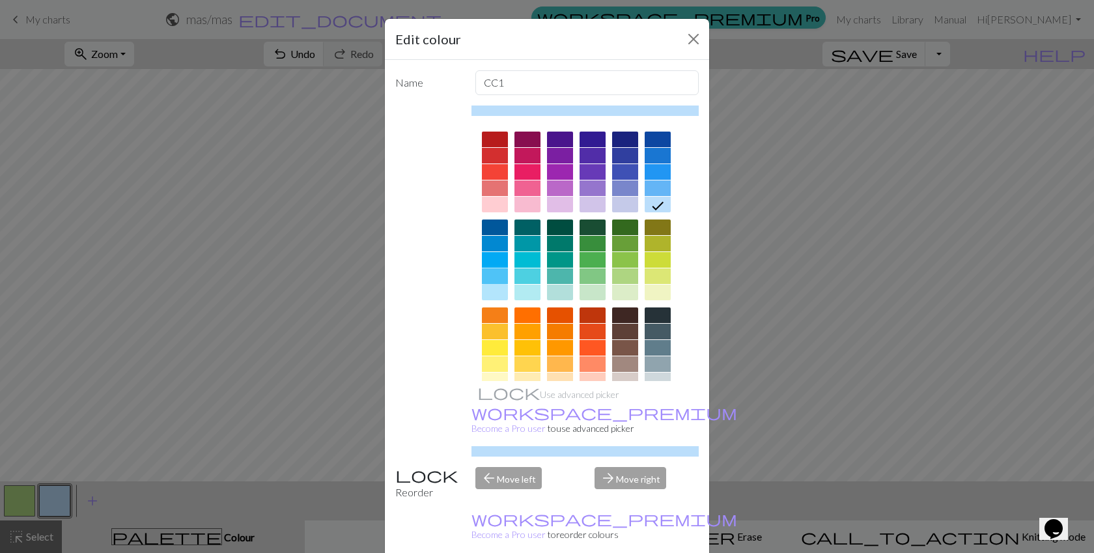
click at [488, 276] on div at bounding box center [495, 276] width 26 height 16
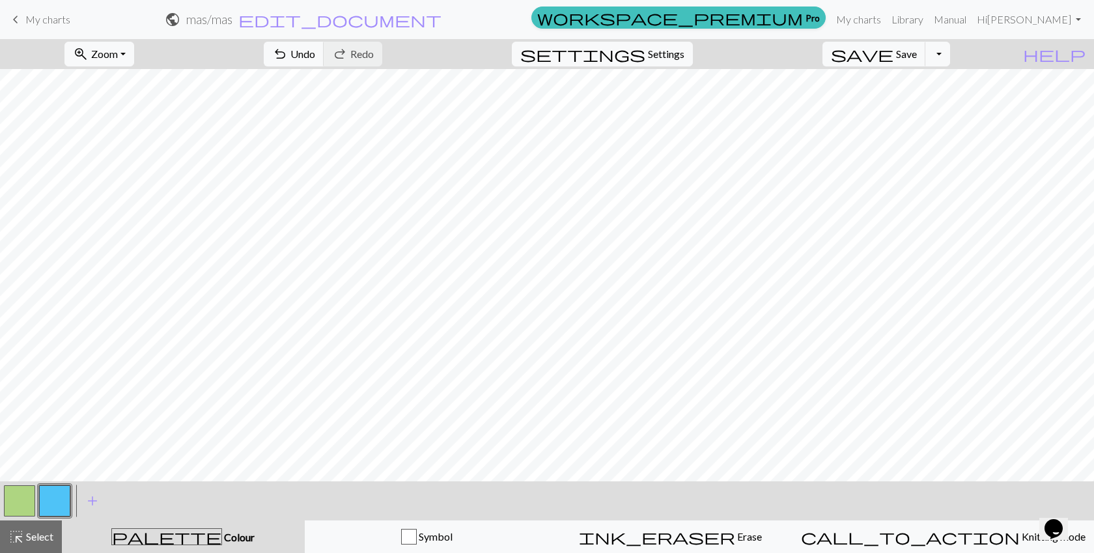
click at [60, 491] on button "button" at bounding box center [54, 500] width 31 height 31
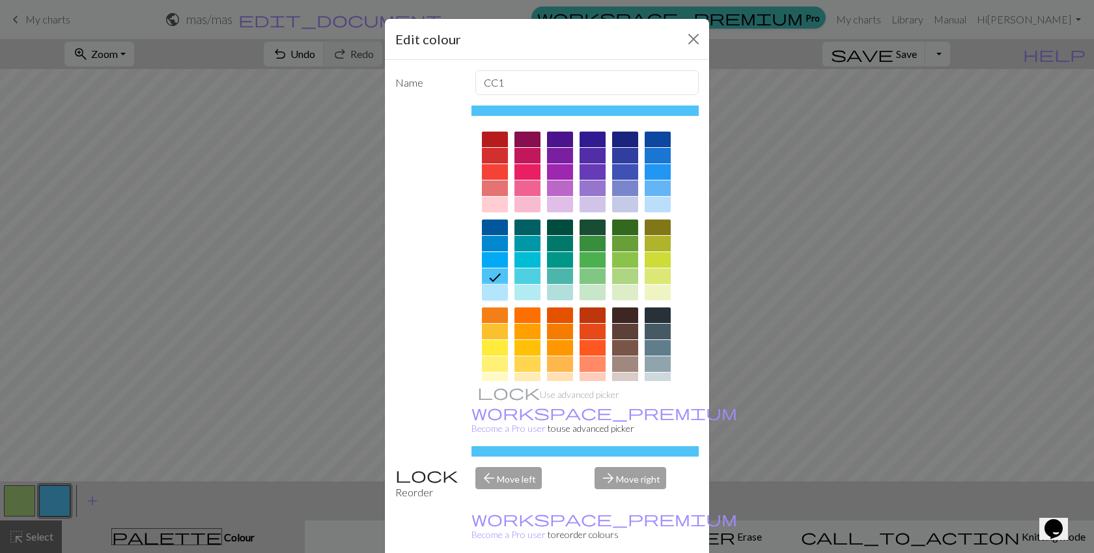
click at [500, 287] on div at bounding box center [495, 293] width 26 height 16
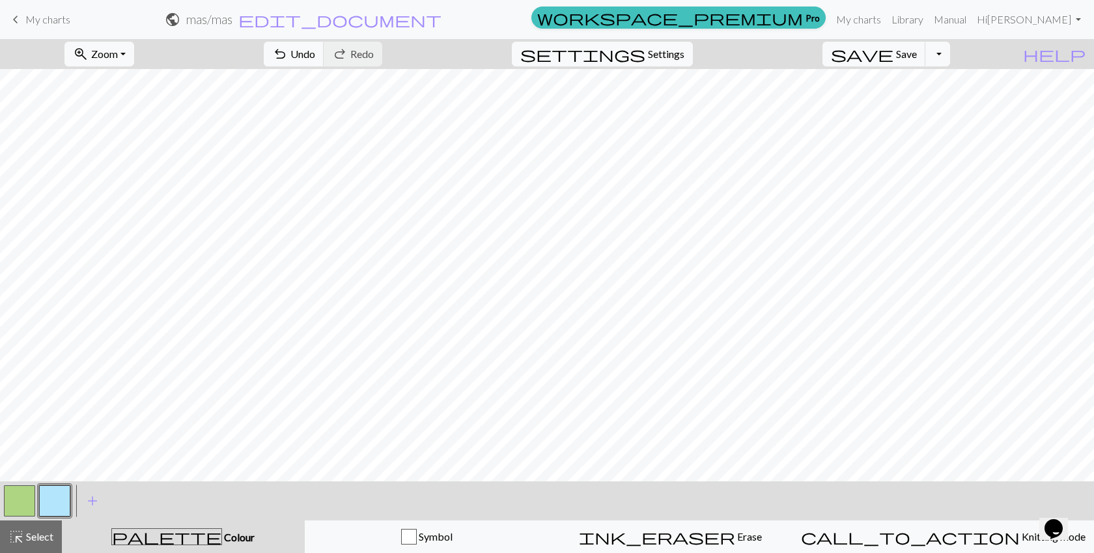
scroll to position [2, 0]
click at [11, 497] on button "button" at bounding box center [19, 500] width 31 height 31
click at [53, 506] on button "button" at bounding box center [54, 500] width 31 height 31
click at [21, 498] on button "button" at bounding box center [19, 500] width 31 height 31
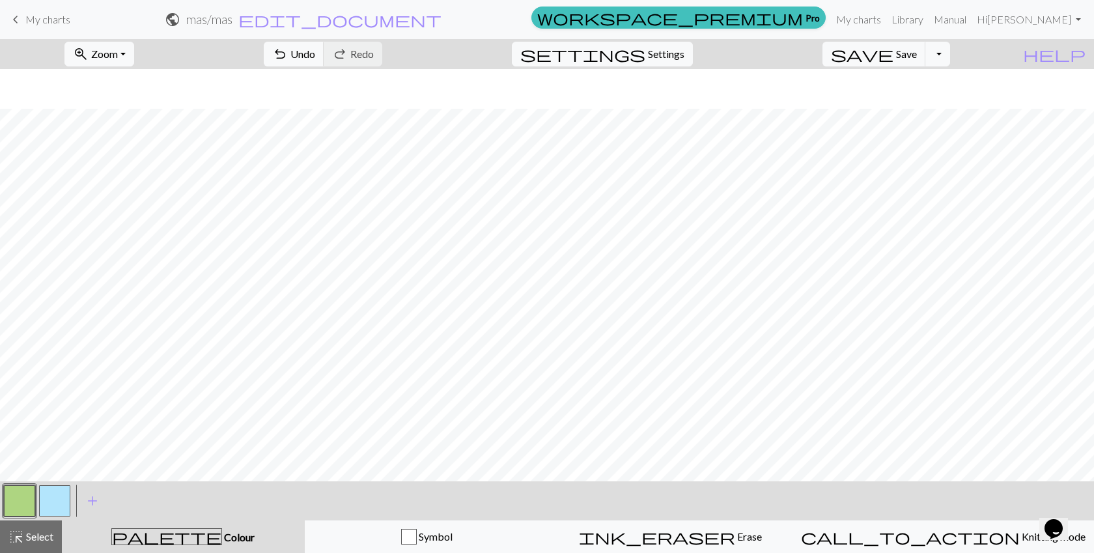
scroll to position [297, 0]
click at [52, 497] on button "button" at bounding box center [54, 500] width 31 height 31
click at [21, 503] on button "button" at bounding box center [19, 500] width 31 height 31
click at [40, 491] on button "button" at bounding box center [54, 500] width 31 height 31
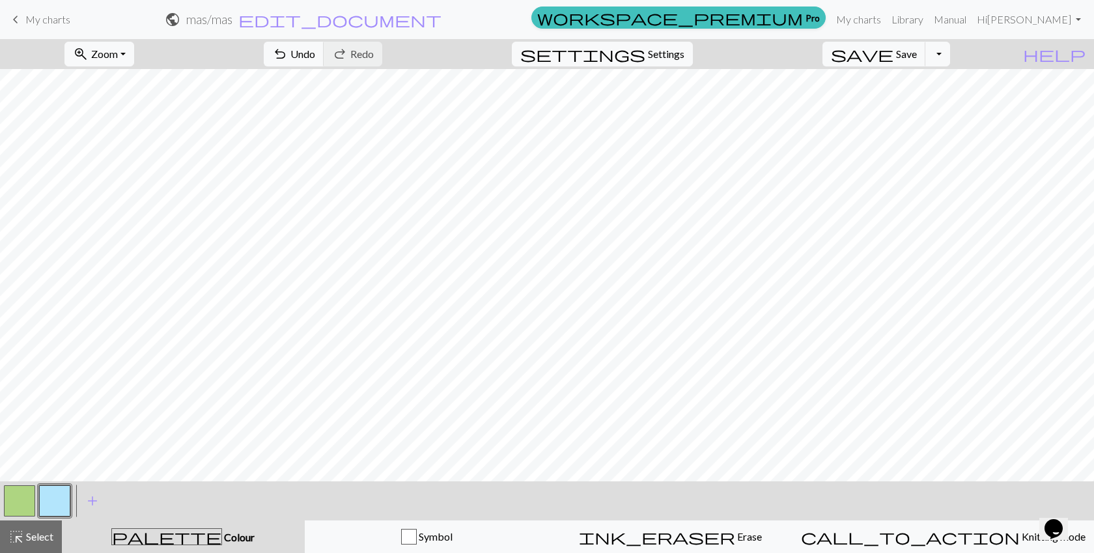
drag, startPoint x: 21, startPoint y: 503, endPoint x: 40, endPoint y: 487, distance: 24.0
click at [21, 503] on button "button" at bounding box center [19, 500] width 31 height 31
click at [65, 500] on button "button" at bounding box center [54, 500] width 31 height 31
click at [894, 53] on span "save" at bounding box center [862, 54] width 63 height 18
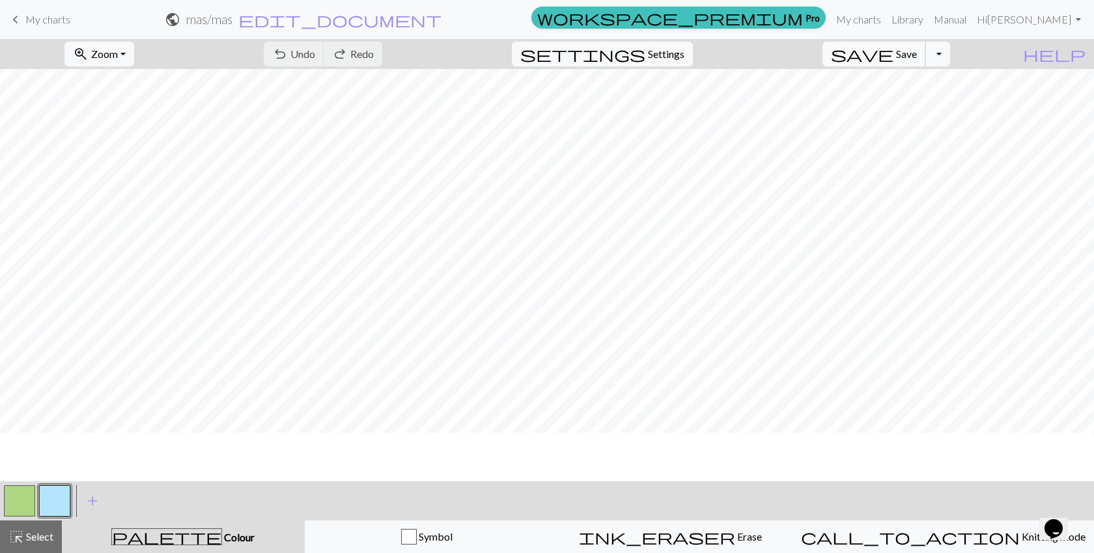
scroll to position [0, 0]
click at [20, 500] on button "button" at bounding box center [19, 500] width 31 height 31
click at [14, 495] on button "button" at bounding box center [19, 500] width 31 height 31
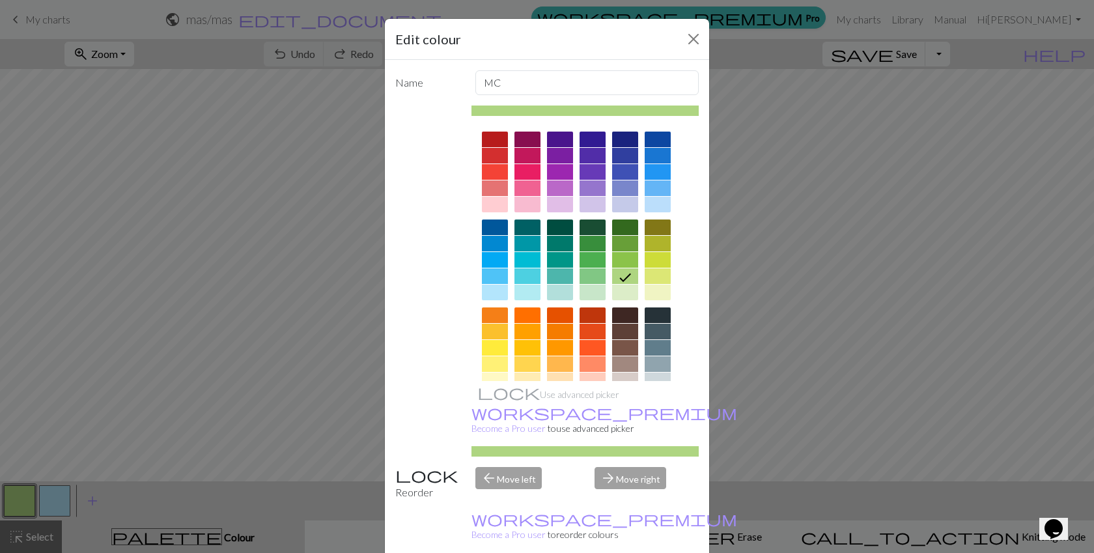
click at [629, 294] on div at bounding box center [625, 293] width 26 height 16
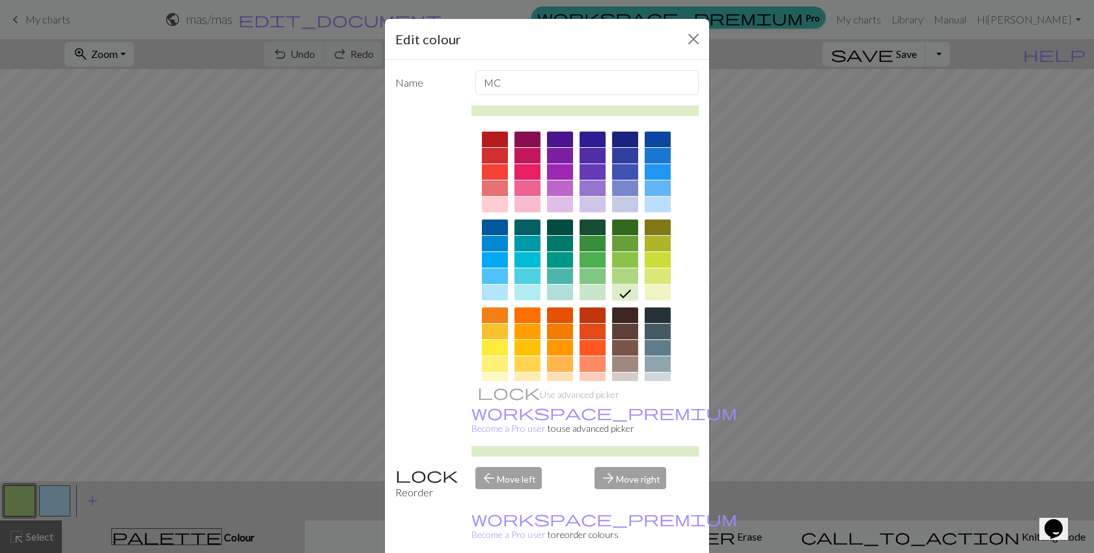
click at [653, 294] on div at bounding box center [658, 293] width 26 height 16
click at [631, 294] on div at bounding box center [625, 293] width 26 height 16
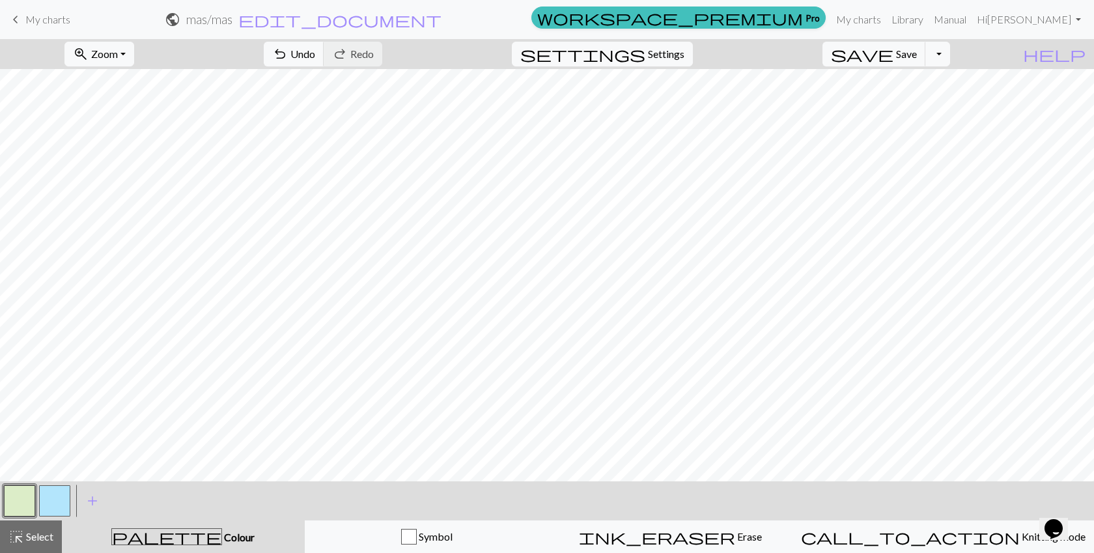
click at [45, 502] on button "button" at bounding box center [54, 500] width 31 height 31
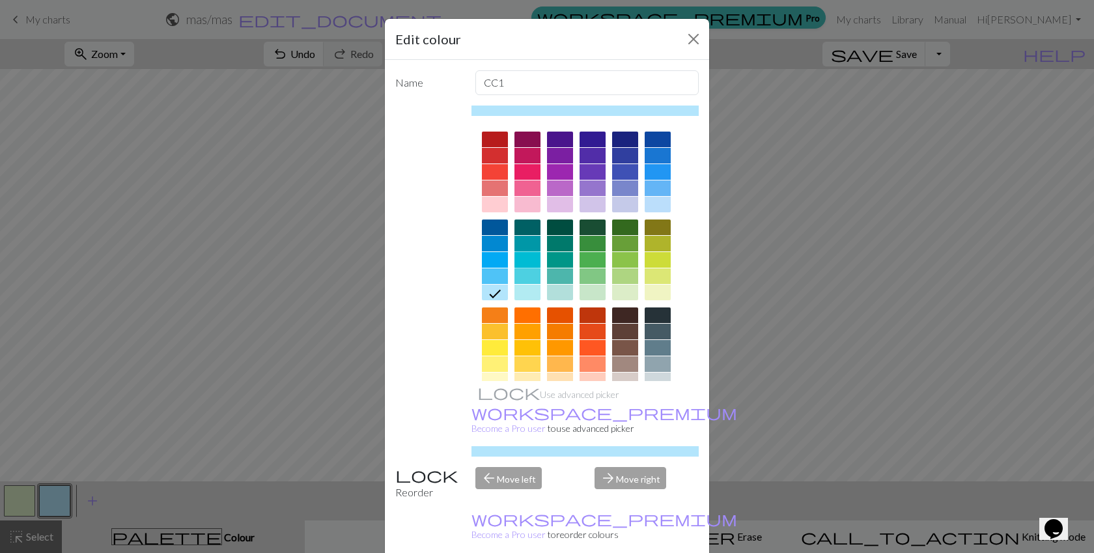
click at [526, 253] on div at bounding box center [528, 260] width 26 height 16
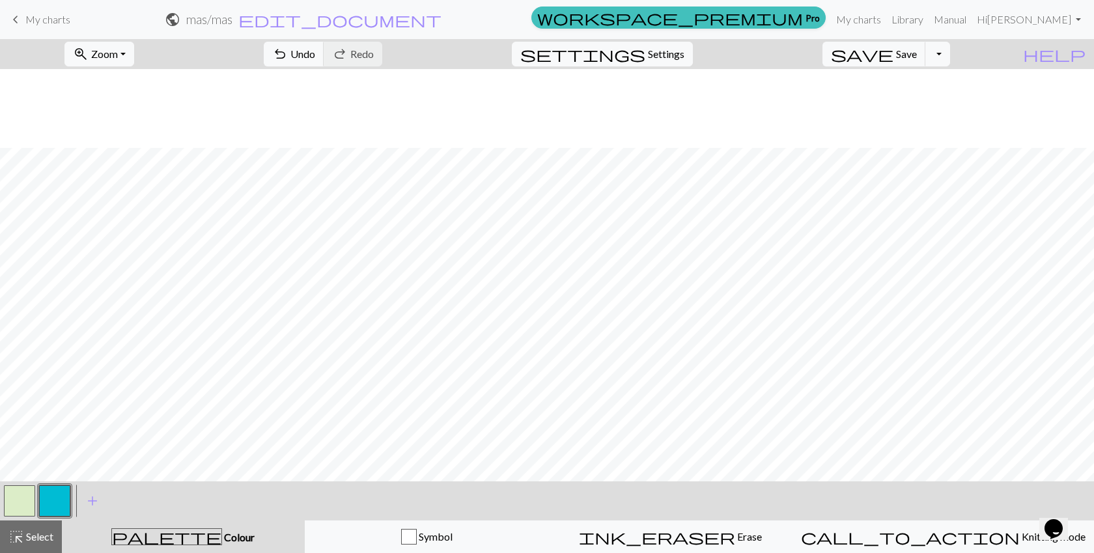
scroll to position [297, 0]
click at [50, 497] on button "button" at bounding box center [54, 500] width 31 height 31
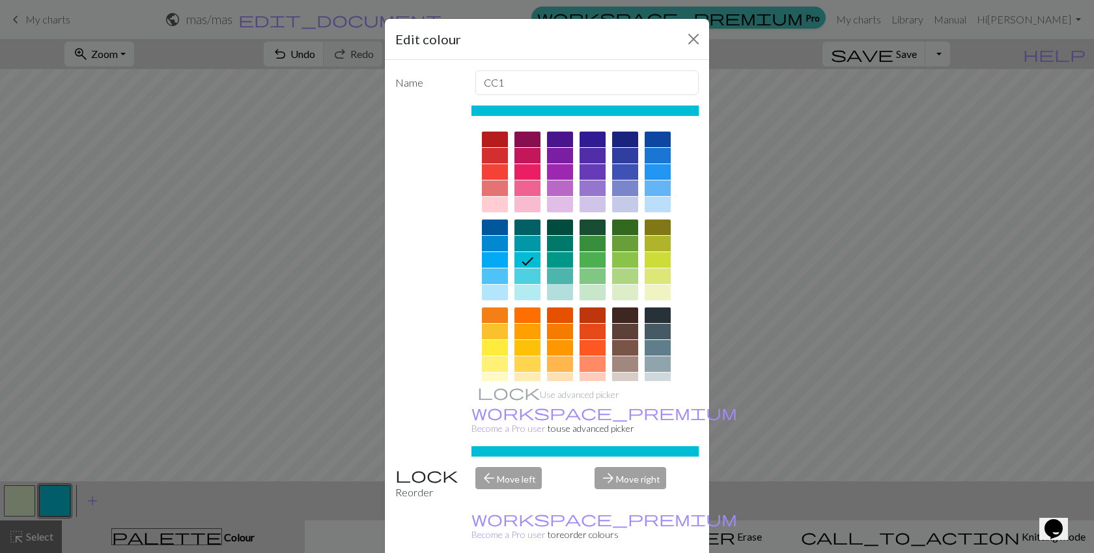
click at [567, 269] on div at bounding box center [560, 276] width 26 height 16
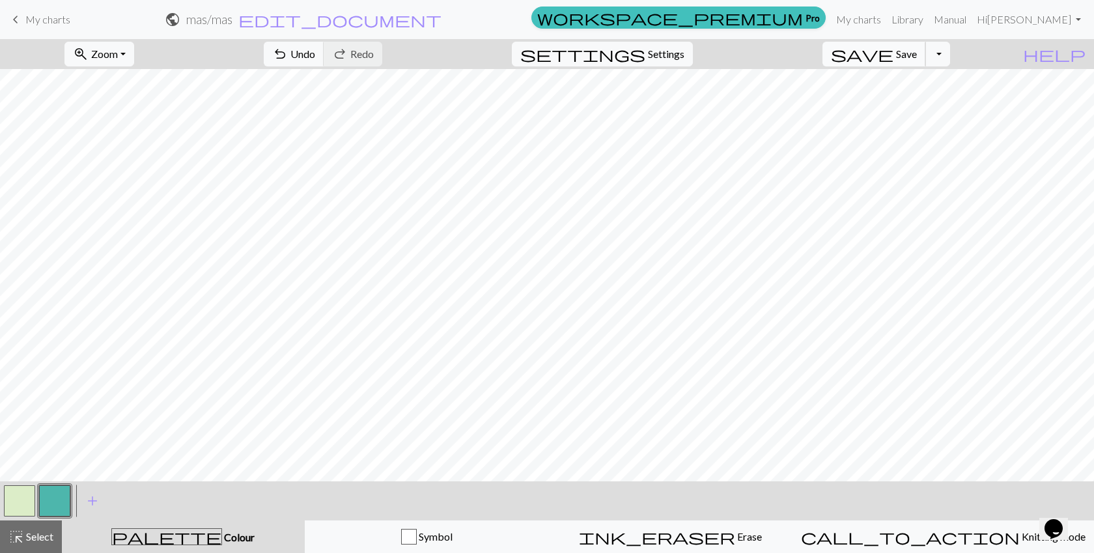
click at [917, 50] on span "Save" at bounding box center [906, 54] width 21 height 12
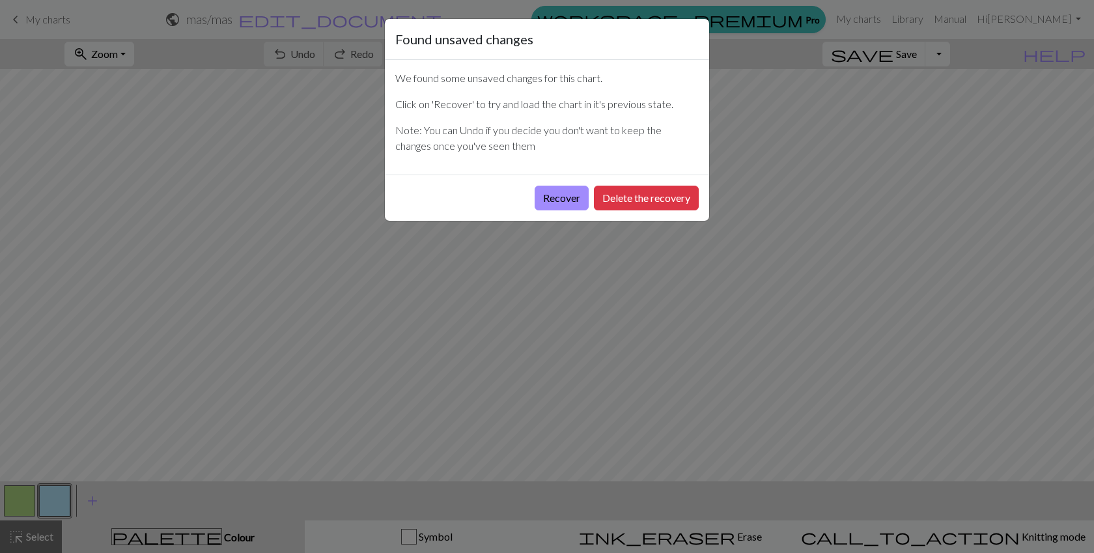
click at [158, 194] on div "Found unsaved changes We found some unsaved changes for this chart. Click on 'R…" at bounding box center [547, 276] width 1094 height 553
click at [281, 162] on div "Found unsaved changes We found some unsaved changes for this chart. Click on 'R…" at bounding box center [547, 276] width 1094 height 553
click at [613, 196] on button "Delete the recovery" at bounding box center [646, 198] width 105 height 25
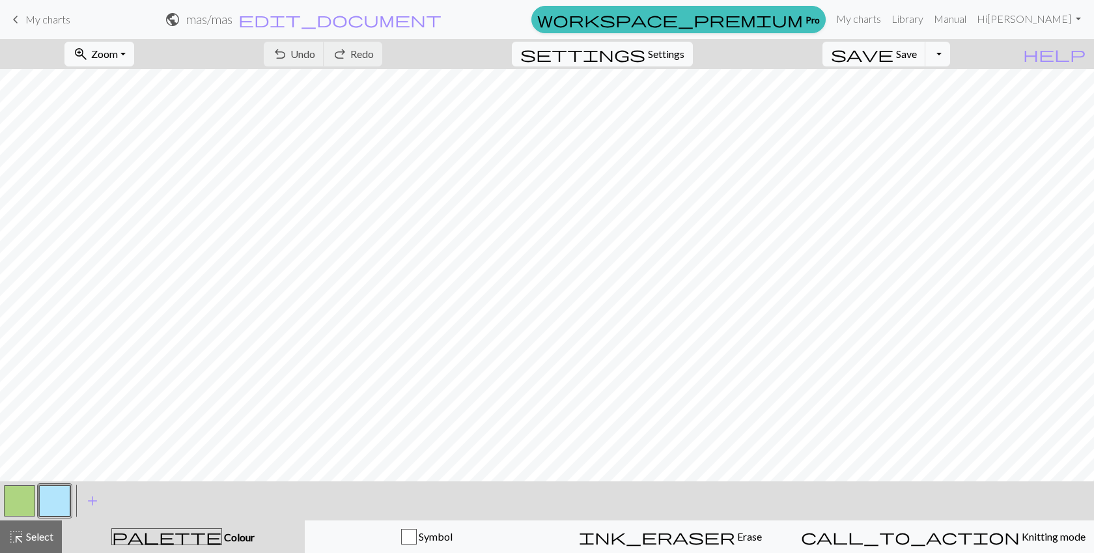
click at [27, 18] on span "My charts" at bounding box center [47, 19] width 45 height 12
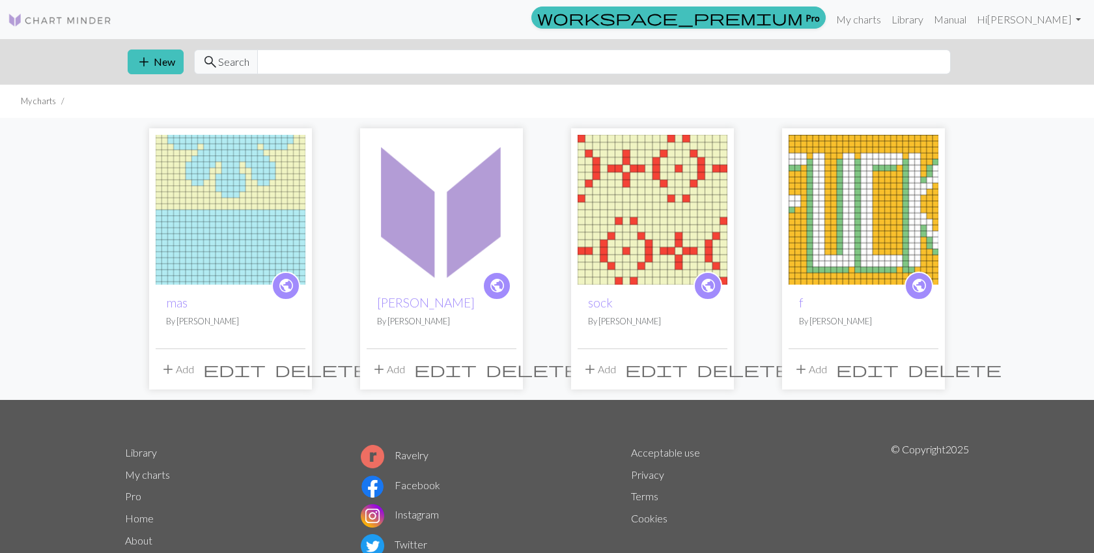
click at [216, 171] on img at bounding box center [231, 210] width 150 height 150
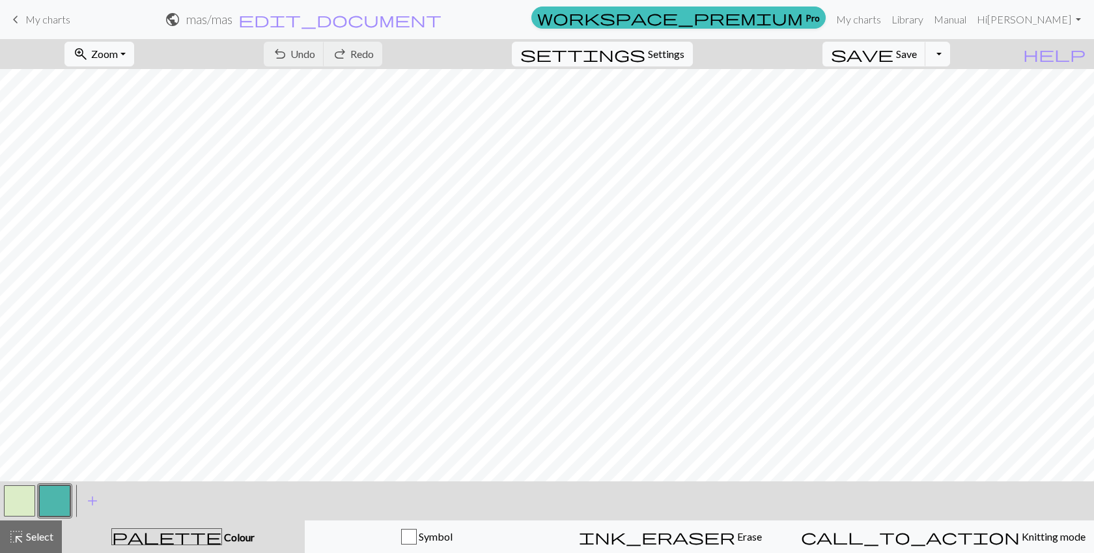
click at [18, 21] on span "keyboard_arrow_left" at bounding box center [16, 19] width 16 height 18
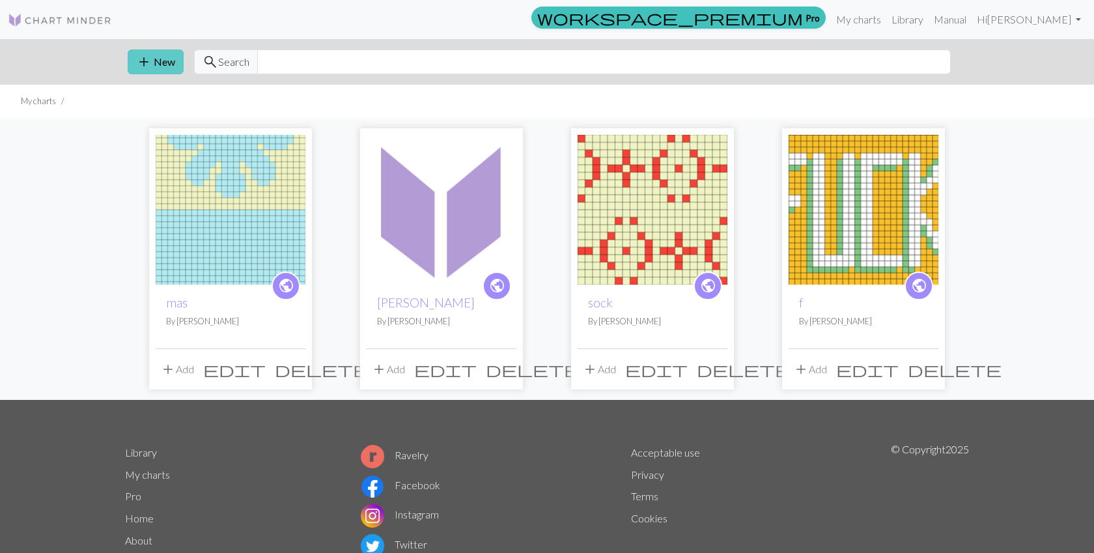
click at [167, 59] on button "add New" at bounding box center [156, 62] width 56 height 25
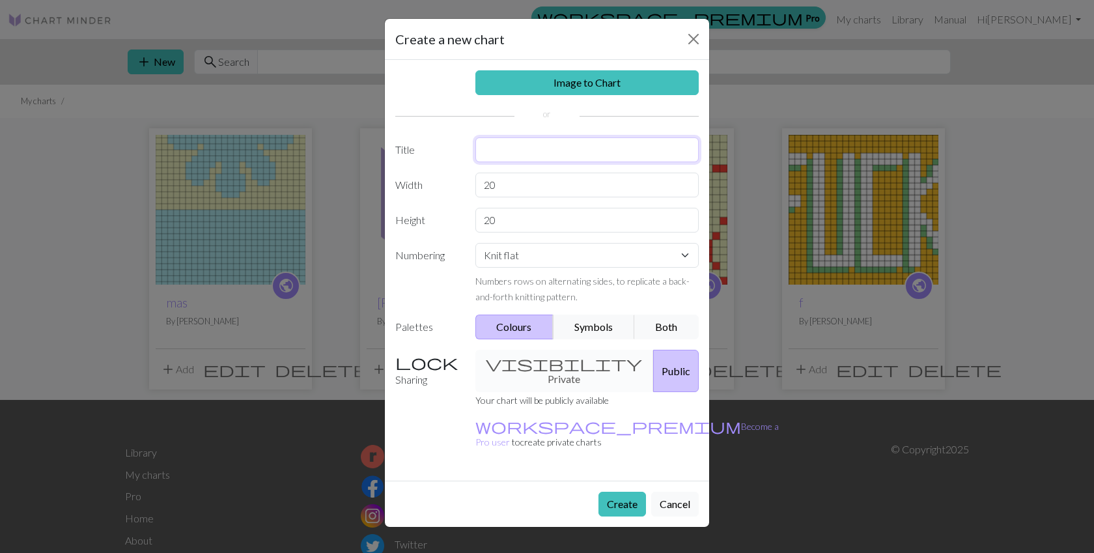
click at [554, 150] on input "text" at bounding box center [588, 149] width 224 height 25
type input "abby"
click at [509, 187] on input "20" at bounding box center [588, 185] width 224 height 25
type input "25"
click at [511, 217] on input "20" at bounding box center [588, 220] width 224 height 25
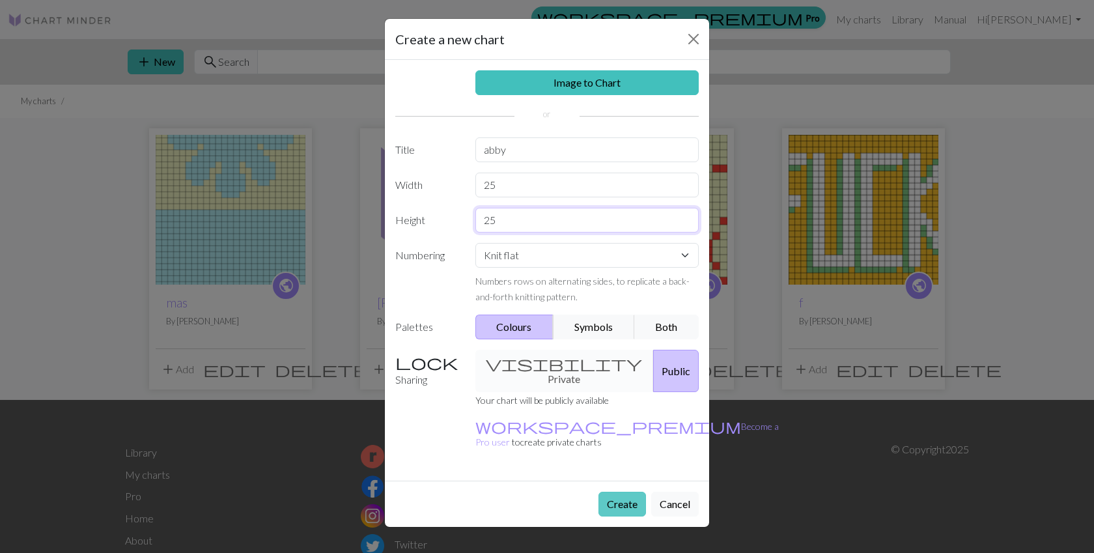
type input "25"
click at [620, 492] on button "Create" at bounding box center [623, 504] width 48 height 25
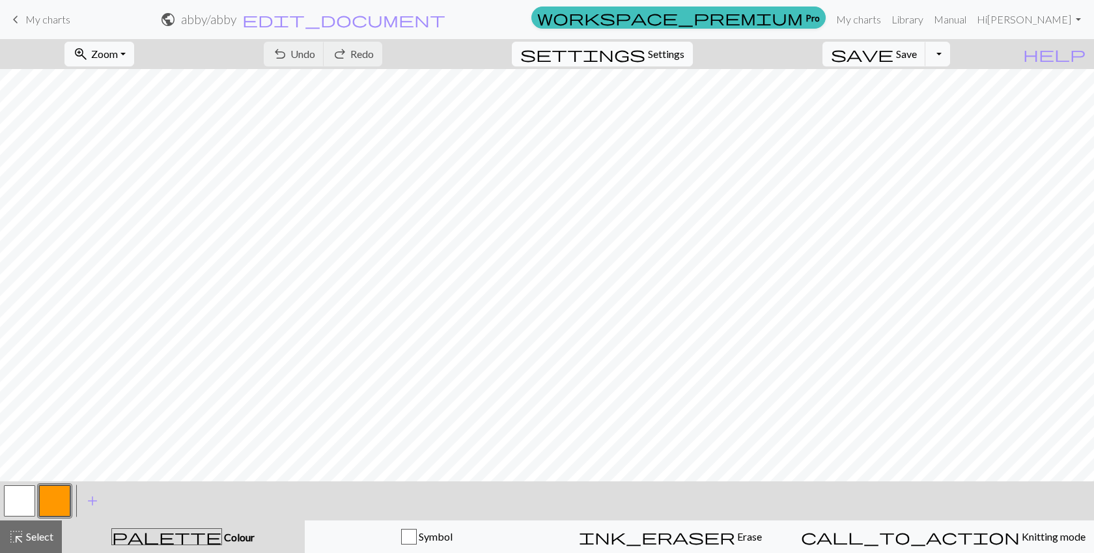
click at [646, 55] on span "settings" at bounding box center [583, 54] width 125 height 18
select select "aran"
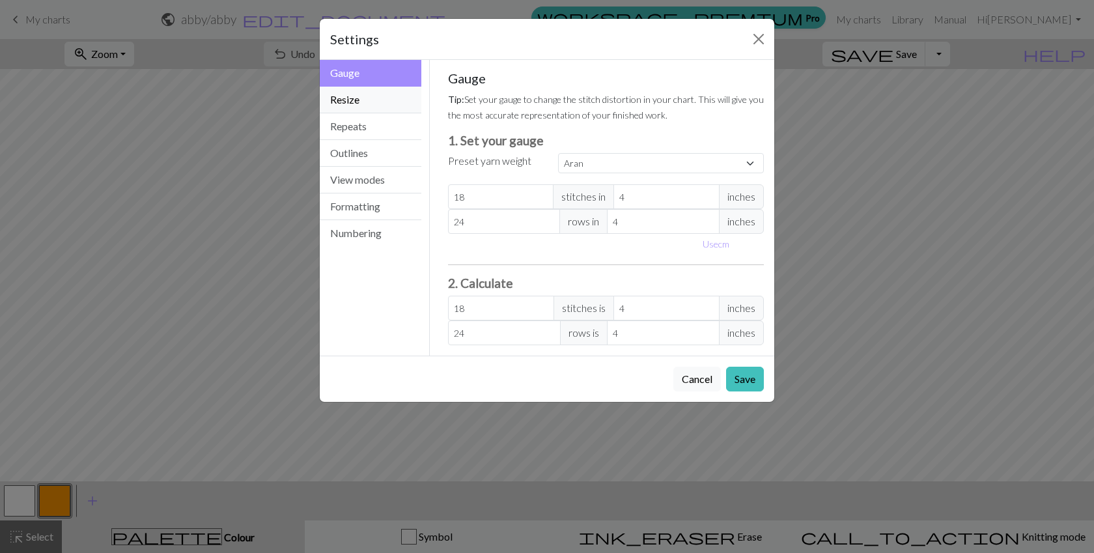
click at [376, 103] on button "Resize" at bounding box center [371, 100] width 102 height 27
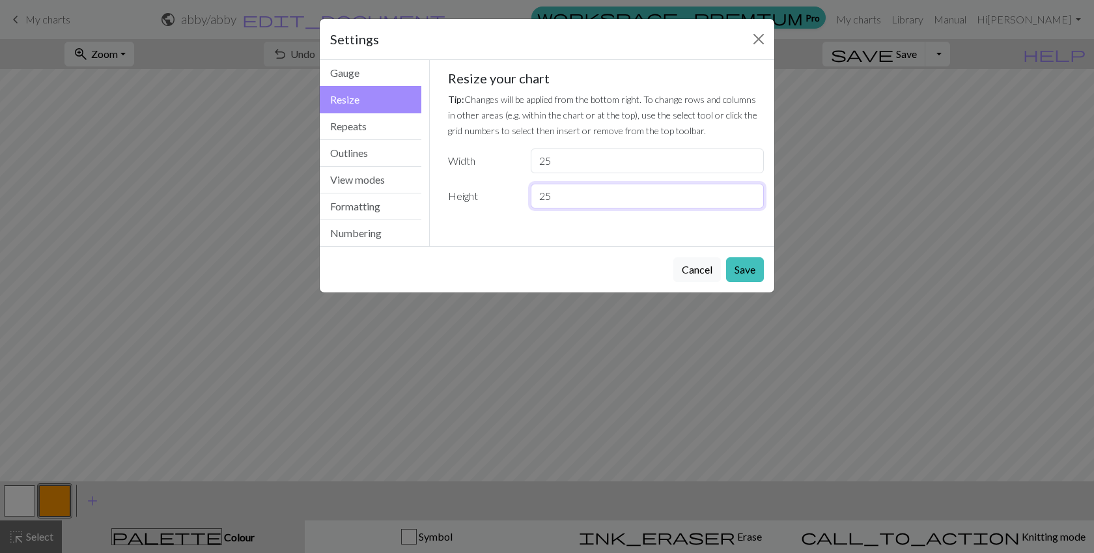
click at [580, 201] on input "25" at bounding box center [647, 196] width 233 height 25
type input "2"
type input "50"
click at [740, 264] on button "Save" at bounding box center [745, 269] width 38 height 25
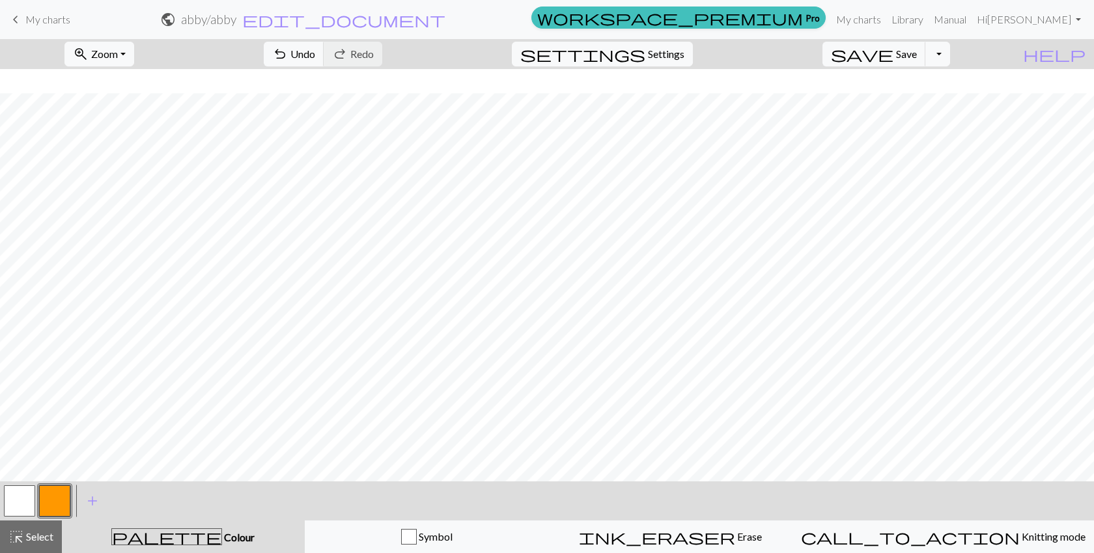
scroll to position [297, 0]
click at [18, 506] on button "button" at bounding box center [19, 500] width 31 height 31
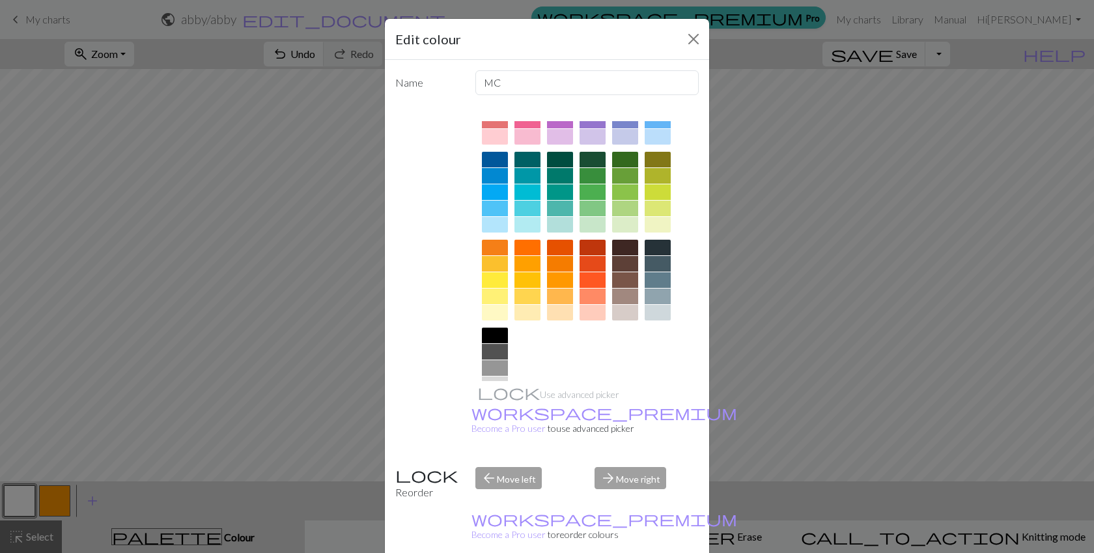
scroll to position [109, 0]
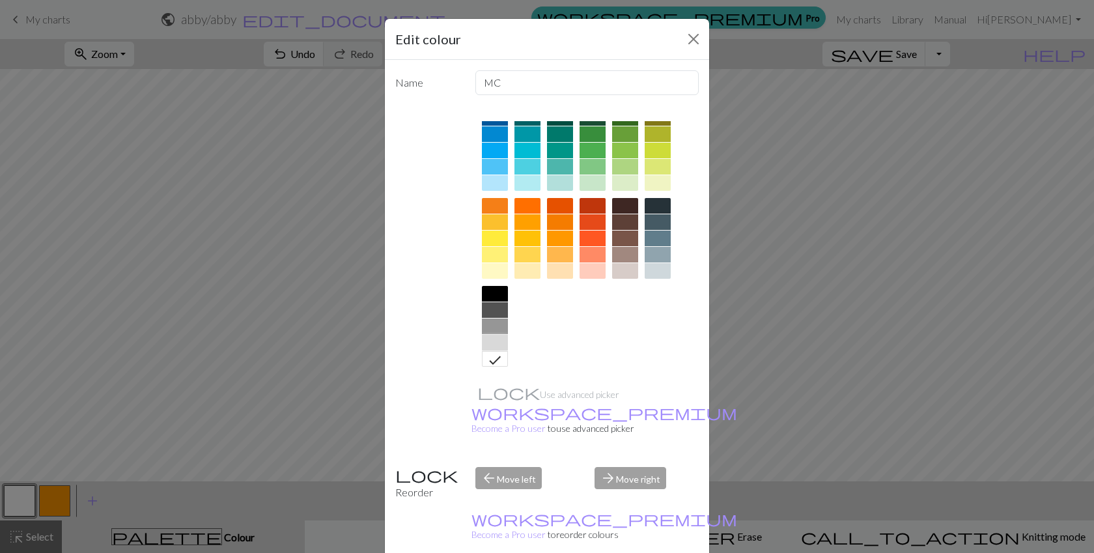
click at [497, 340] on div at bounding box center [495, 343] width 26 height 16
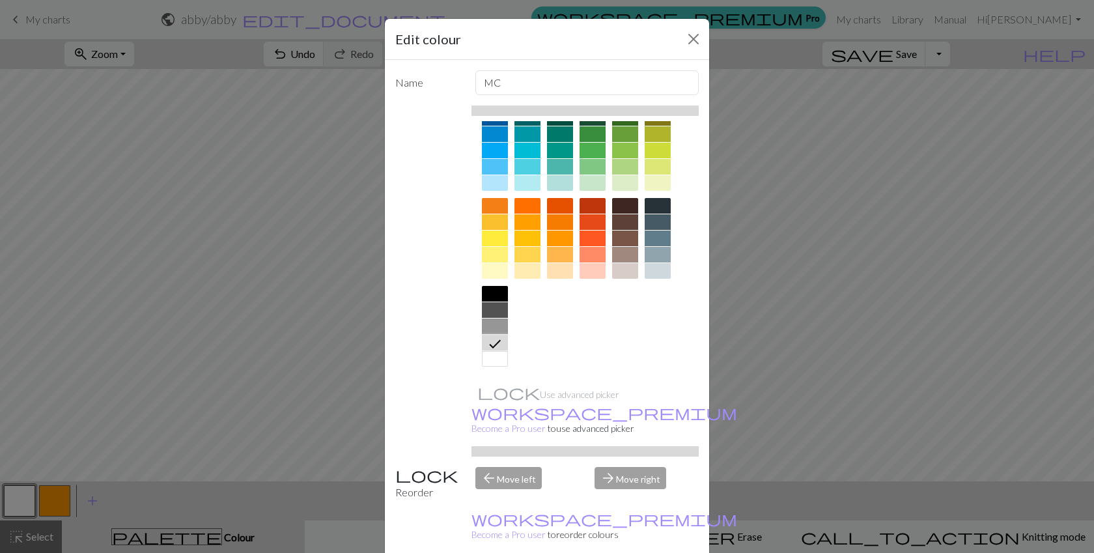
click at [649, 279] on div at bounding box center [658, 242] width 26 height 88
click at [655, 271] on div at bounding box center [658, 271] width 26 height 16
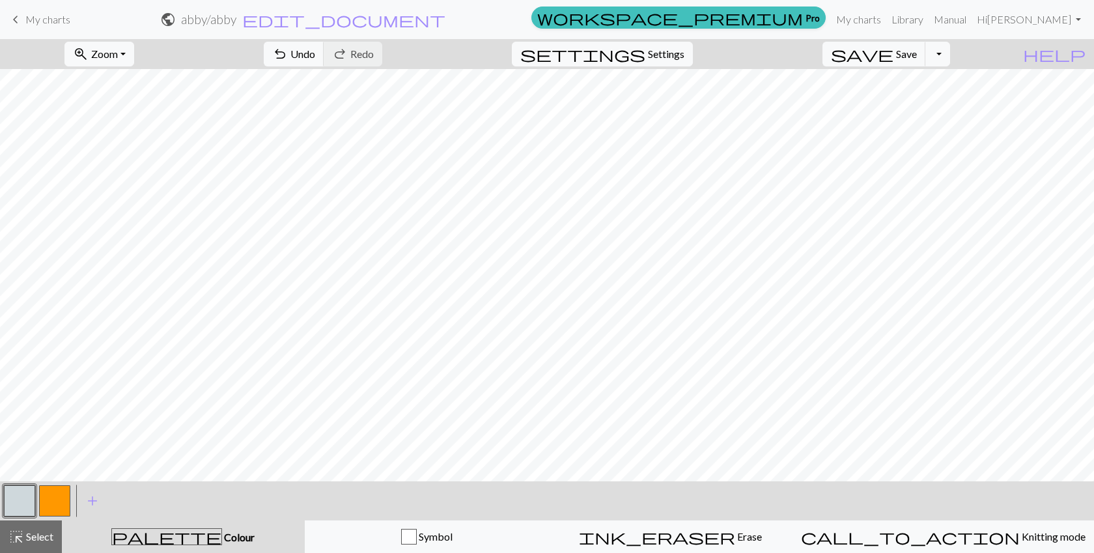
click at [45, 502] on button "button" at bounding box center [54, 500] width 31 height 31
click at [51, 500] on button "button" at bounding box center [54, 500] width 31 height 31
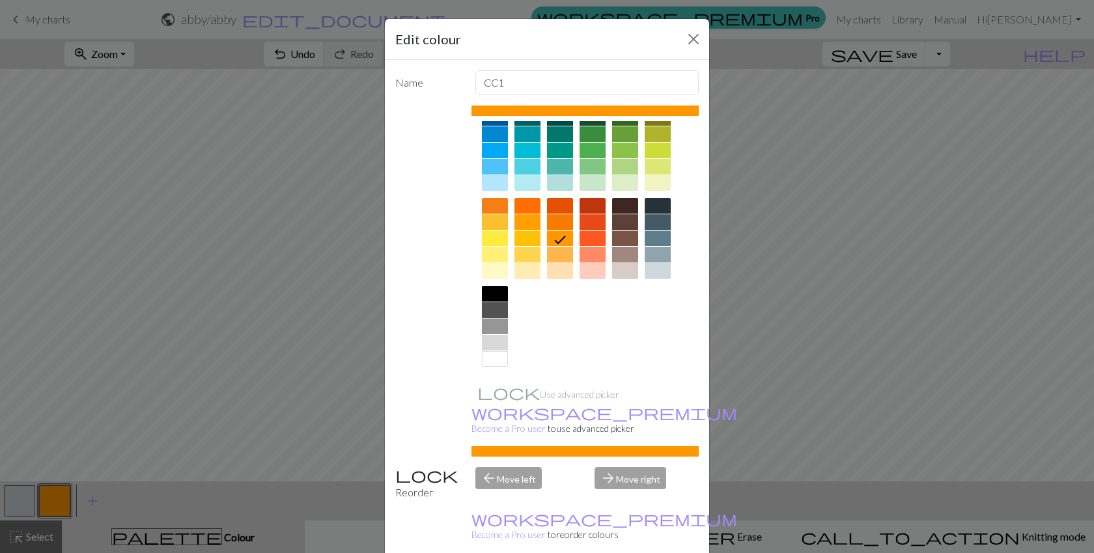
scroll to position [0, 0]
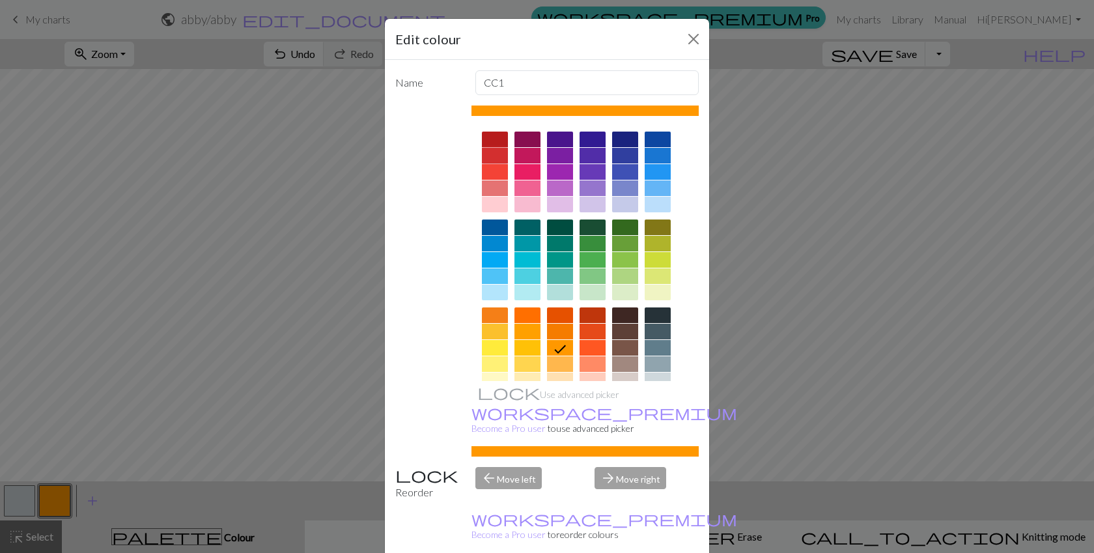
click at [490, 150] on div at bounding box center [495, 156] width 26 height 16
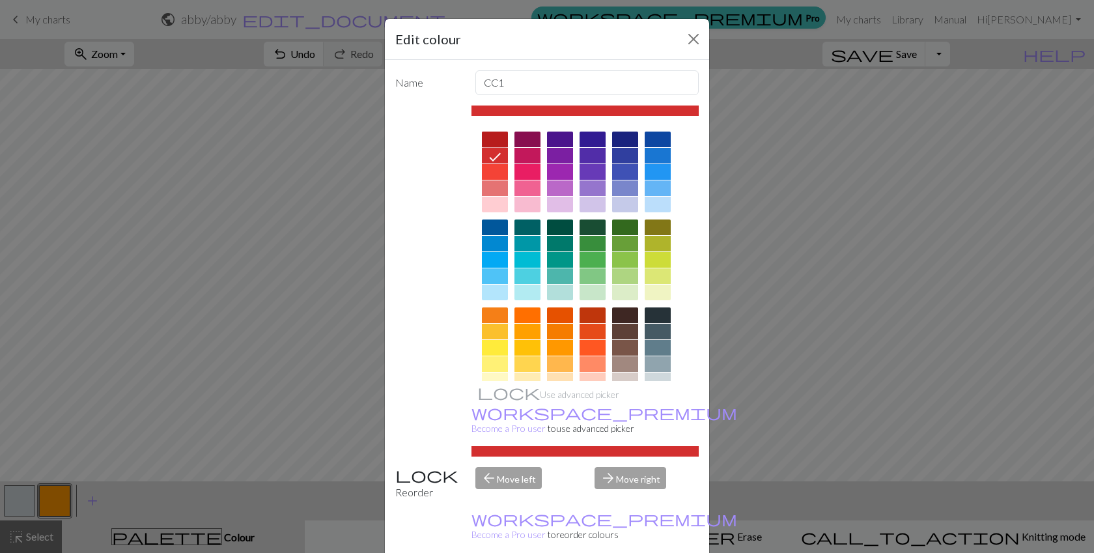
click at [493, 137] on div at bounding box center [495, 140] width 26 height 16
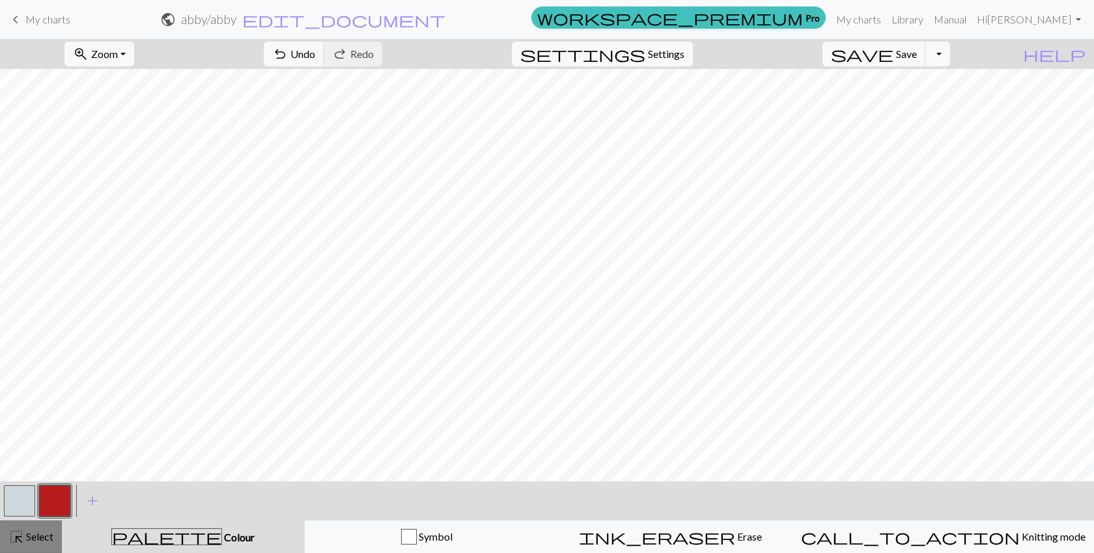
click at [25, 540] on span "Select" at bounding box center [38, 536] width 29 height 12
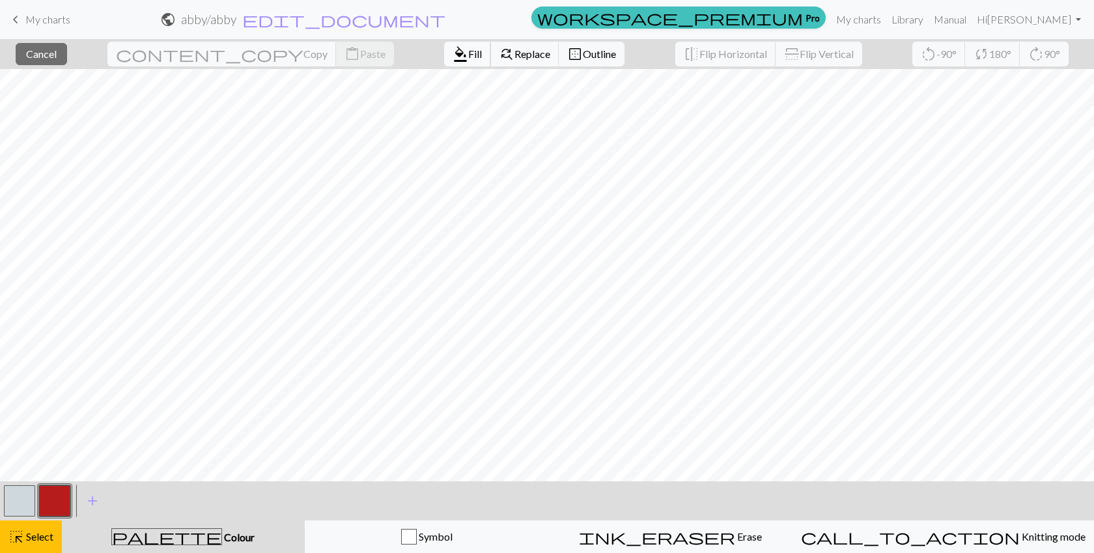
click at [444, 64] on button "format_color_fill Fill" at bounding box center [467, 54] width 47 height 25
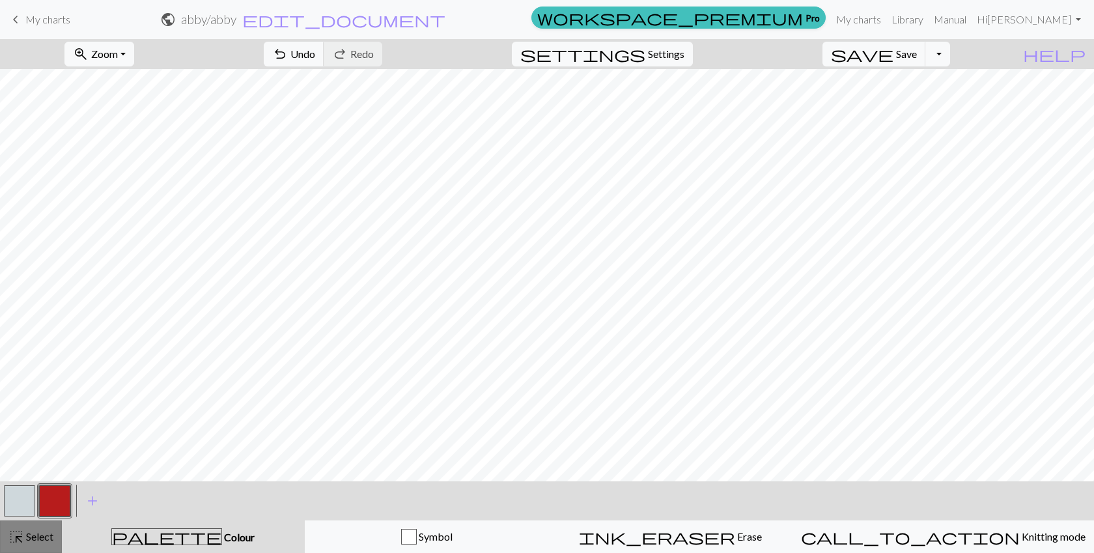
click at [29, 537] on span "Select" at bounding box center [38, 536] width 29 height 12
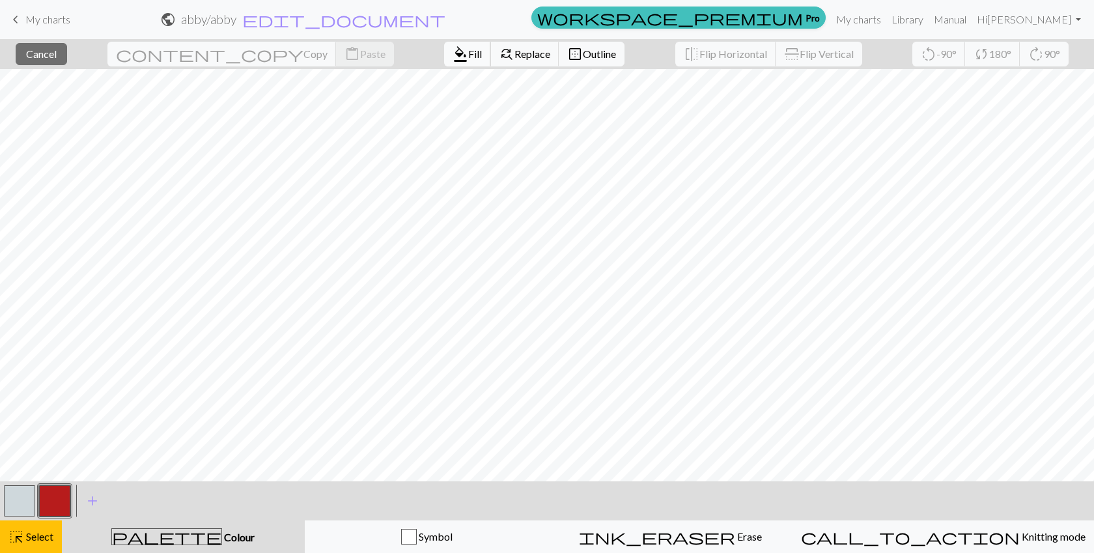
click at [468, 51] on span "Fill" at bounding box center [475, 54] width 14 height 12
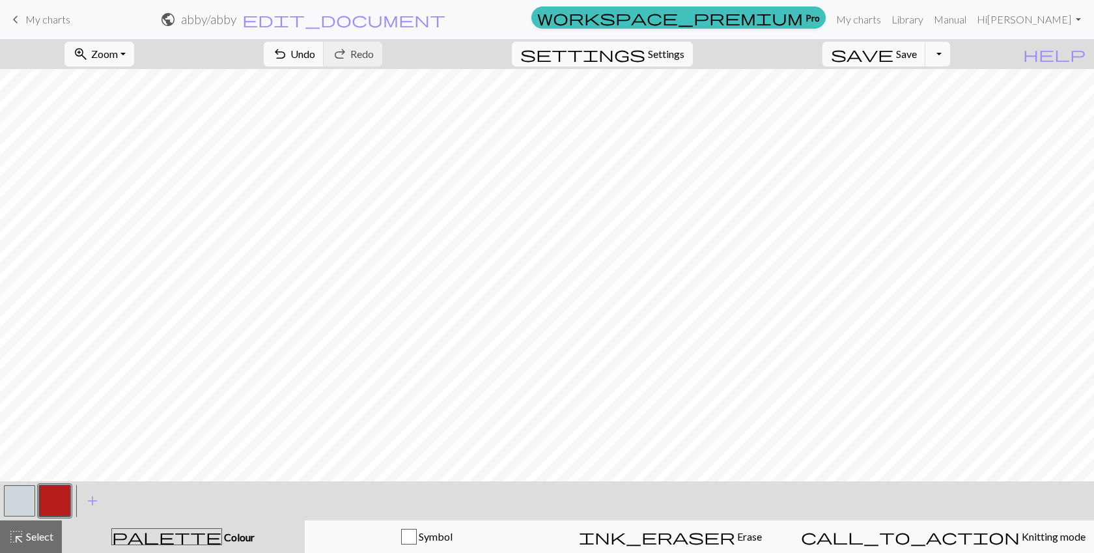
click at [12, 502] on button "button" at bounding box center [19, 500] width 31 height 31
drag, startPoint x: 60, startPoint y: 493, endPoint x: 69, endPoint y: 489, distance: 10.2
click at [60, 493] on button "button" at bounding box center [54, 500] width 31 height 31
click at [32, 501] on button "button" at bounding box center [19, 500] width 31 height 31
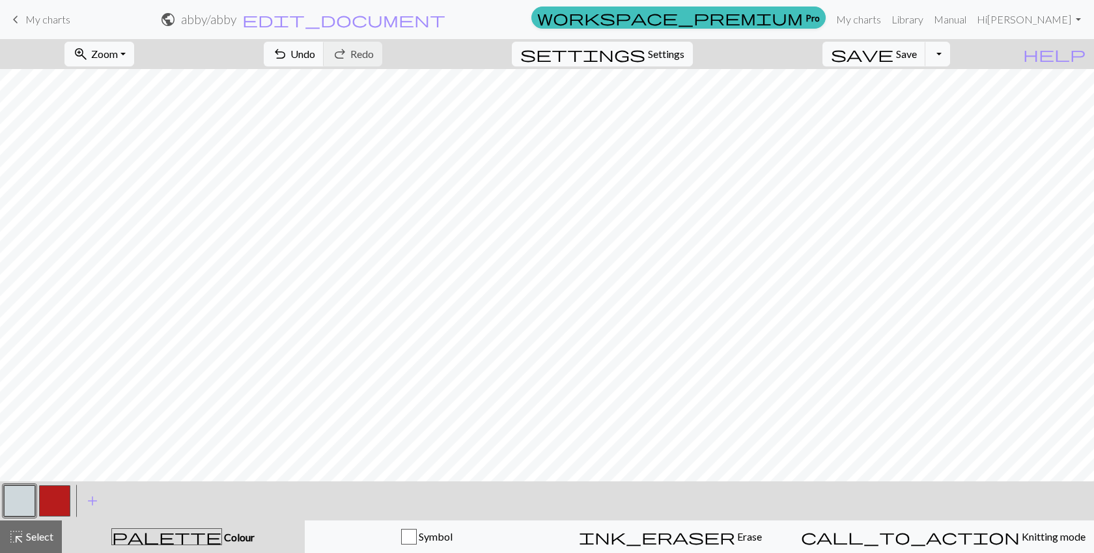
click at [54, 498] on button "button" at bounding box center [54, 500] width 31 height 31
click at [8, 497] on button "button" at bounding box center [19, 500] width 31 height 31
click at [50, 498] on button "button" at bounding box center [54, 500] width 31 height 31
click at [35, 496] on div at bounding box center [19, 500] width 35 height 35
click at [42, 528] on button "highlight_alt Select Select" at bounding box center [31, 537] width 62 height 33
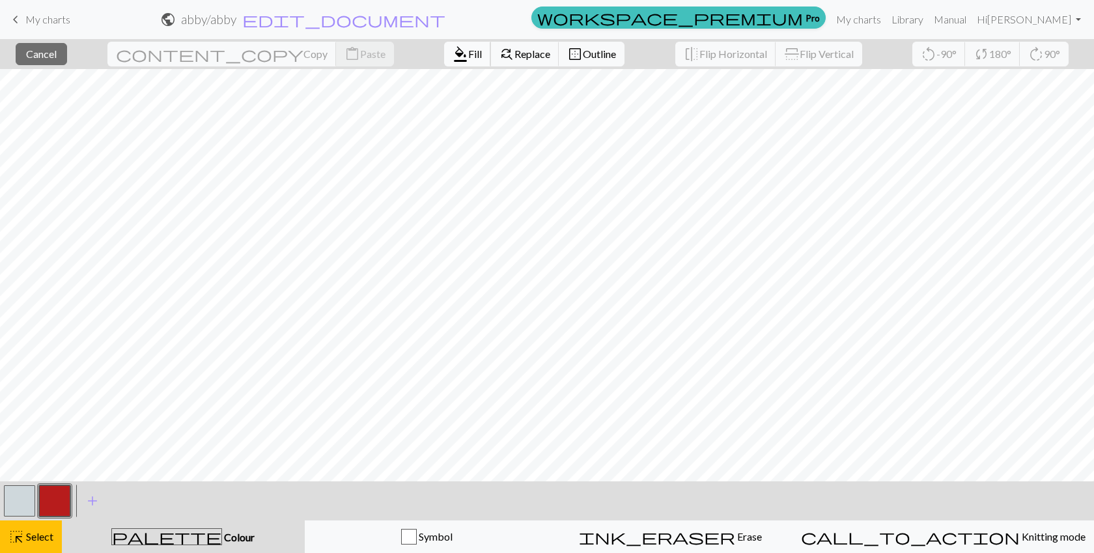
click at [468, 55] on span "Fill" at bounding box center [475, 54] width 14 height 12
